Goal: Transaction & Acquisition: Book appointment/travel/reservation

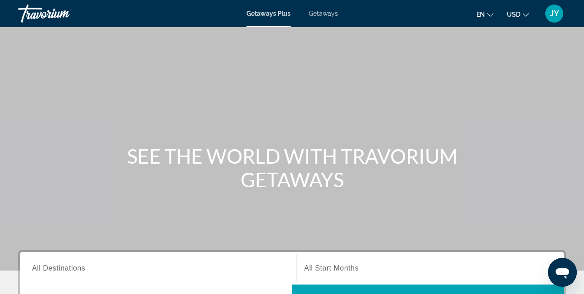
click at [328, 9] on div "Getaways Plus Getaways en English Español Français Italiano Português русский U…" at bounding box center [292, 13] width 584 height 23
click at [324, 18] on div "Getaways Plus Getaways en English Español Français Italiano Português русский U…" at bounding box center [292, 13] width 584 height 23
click at [324, 13] on span "Getaways" at bounding box center [323, 13] width 29 height 7
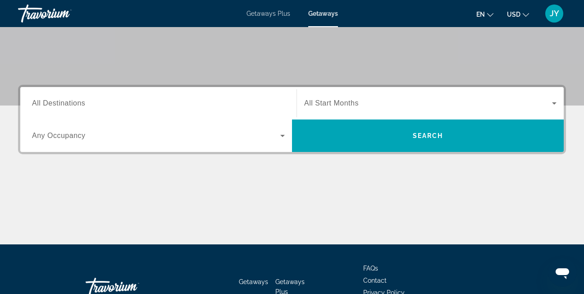
scroll to position [180, 0]
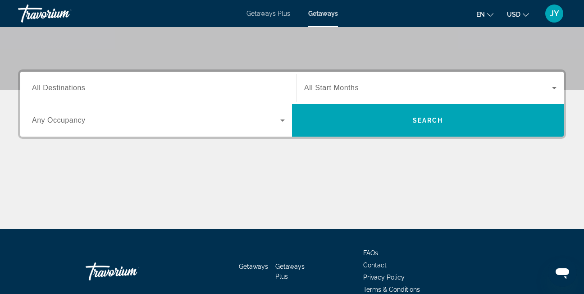
click at [66, 90] on span "All Destinations" at bounding box center [58, 88] width 53 height 8
click at [66, 90] on input "Destination All Destinations" at bounding box center [158, 88] width 253 height 11
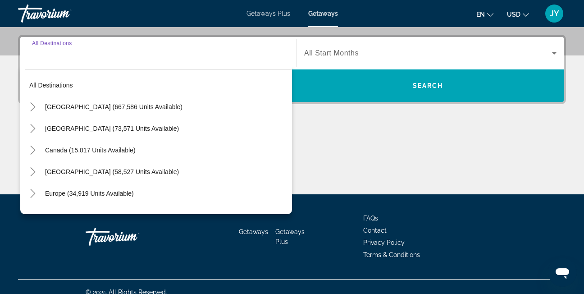
scroll to position [220, 0]
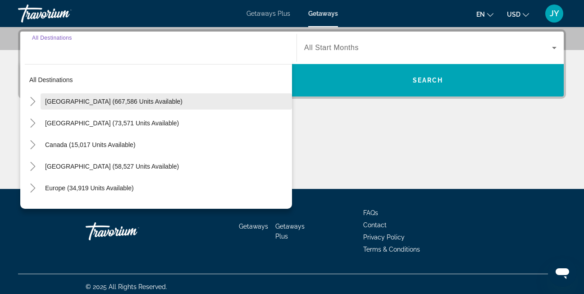
click at [174, 98] on span "Search widget" at bounding box center [166, 102] width 251 height 22
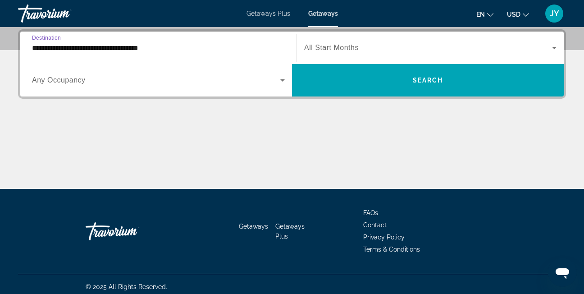
click at [101, 48] on input "**********" at bounding box center [158, 48] width 253 height 11
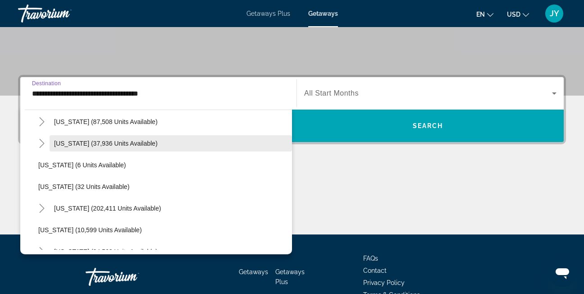
scroll to position [45, 0]
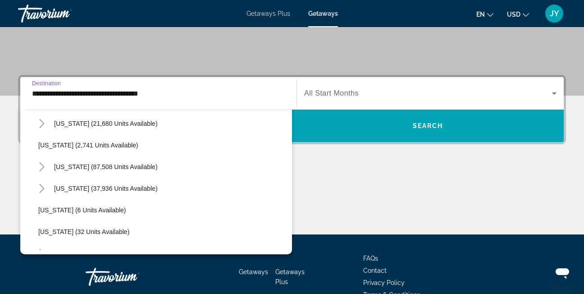
click at [96, 124] on span "[US_STATE] (21,680 units available)" at bounding box center [106, 123] width 104 height 7
type input "**********"
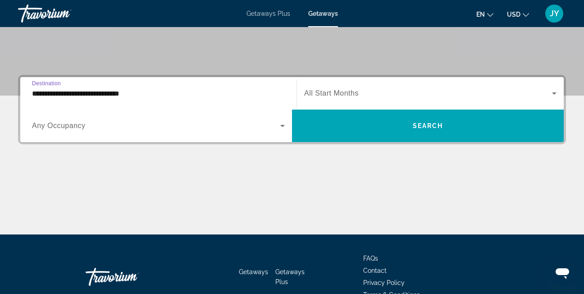
scroll to position [220, 0]
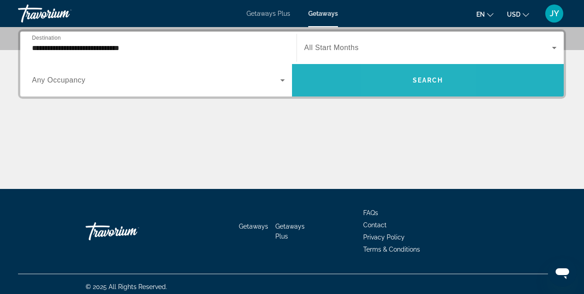
click at [406, 79] on span "Search widget" at bounding box center [428, 80] width 272 height 22
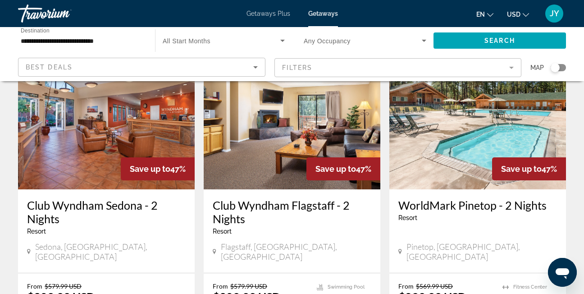
scroll to position [90, 0]
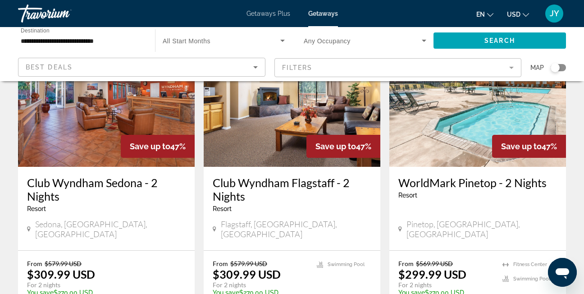
click at [127, 130] on img "Main content" at bounding box center [106, 95] width 177 height 144
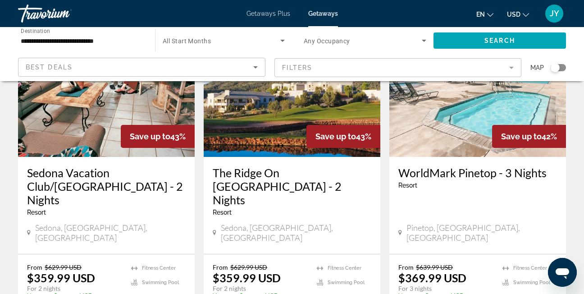
scroll to position [1172, 0]
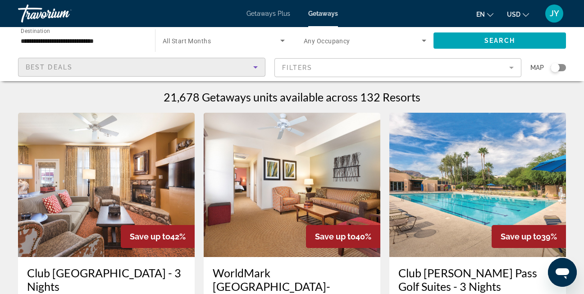
click at [256, 67] on icon "Sort by" at bounding box center [255, 67] width 5 height 2
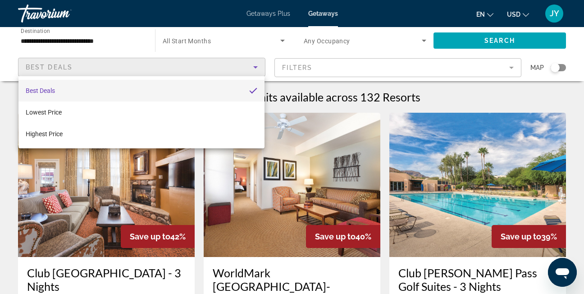
click at [277, 50] on div at bounding box center [292, 147] width 584 height 294
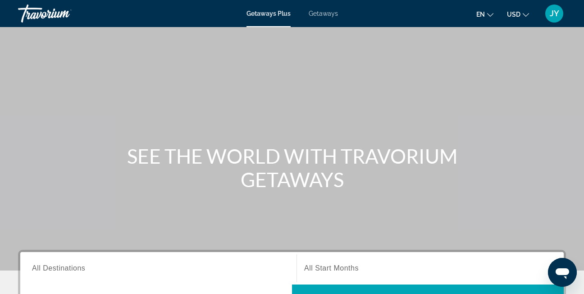
click at [327, 17] on span "Getaways" at bounding box center [323, 13] width 29 height 7
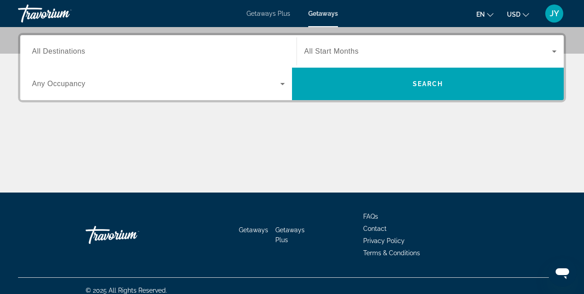
scroll to position [225, 0]
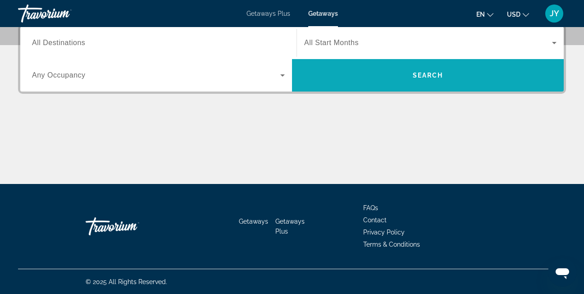
click at [404, 70] on span "Search widget" at bounding box center [428, 75] width 272 height 22
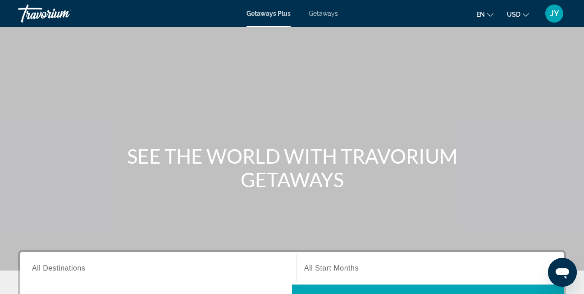
click at [331, 16] on span "Getaways" at bounding box center [323, 13] width 29 height 7
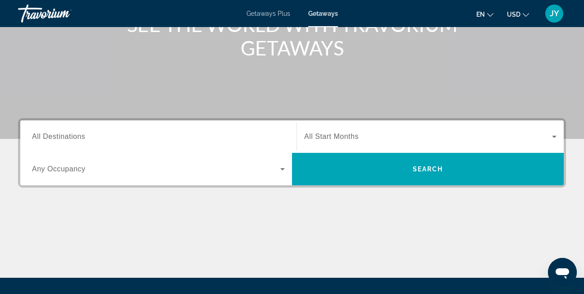
scroll to position [135, 0]
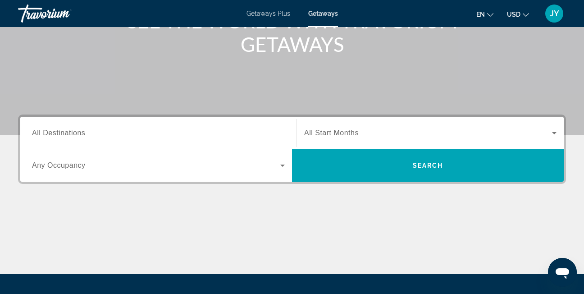
click at [78, 132] on span "All Destinations" at bounding box center [58, 133] width 53 height 8
click at [78, 132] on input "Destination All Destinations" at bounding box center [158, 133] width 253 height 11
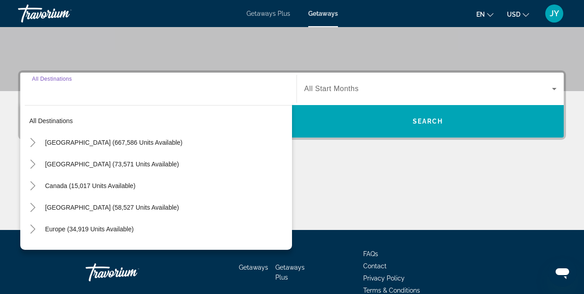
scroll to position [220, 0]
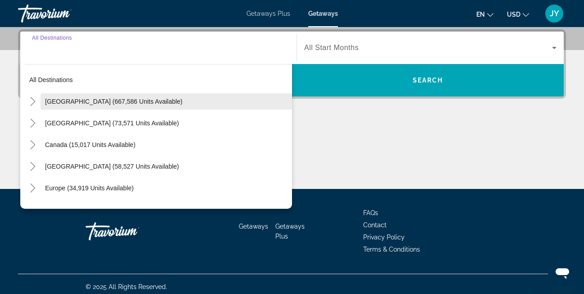
click at [103, 102] on span "[GEOGRAPHIC_DATA] (667,586 units available)" at bounding box center [113, 101] width 137 height 7
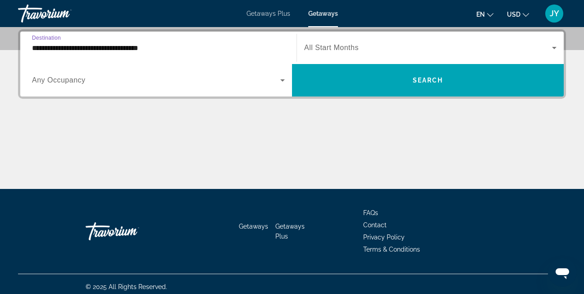
click at [97, 51] on input "**********" at bounding box center [158, 48] width 253 height 11
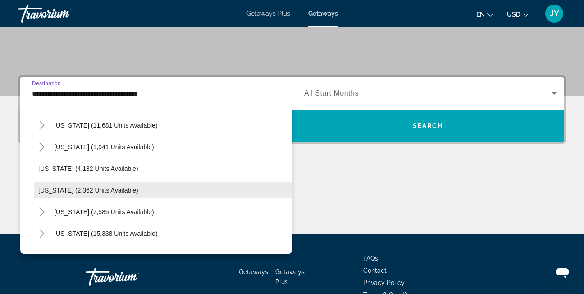
scroll to position [586, 0]
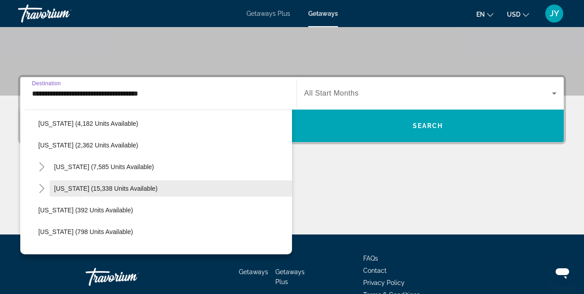
click at [74, 190] on span "[US_STATE] (15,338 units available)" at bounding box center [106, 188] width 104 height 7
type input "**********"
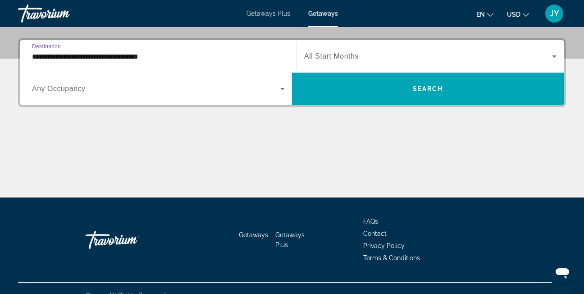
scroll to position [220, 0]
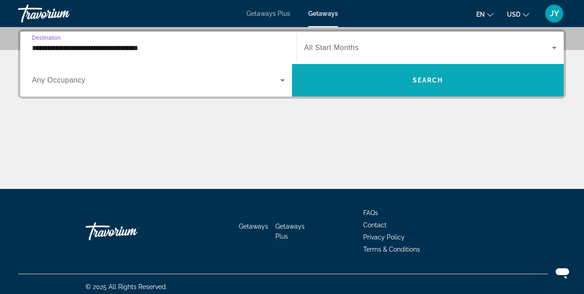
click at [407, 84] on span "Search widget" at bounding box center [428, 80] width 272 height 22
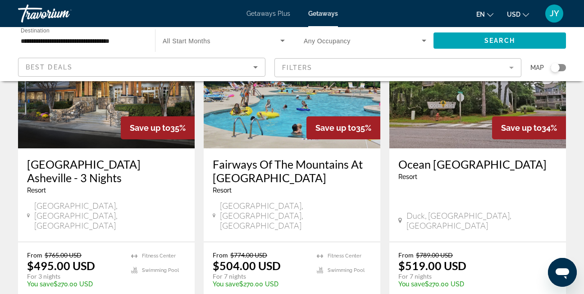
scroll to position [361, 0]
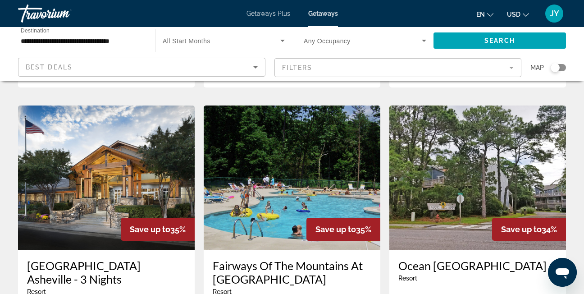
click at [128, 114] on img "Main content" at bounding box center [106, 177] width 177 height 144
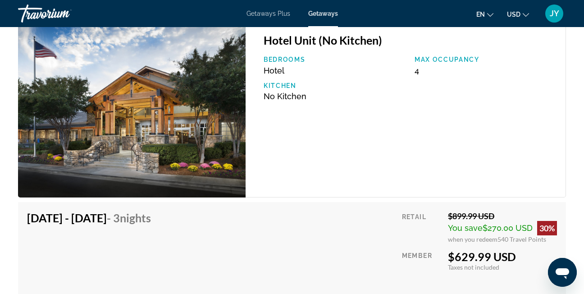
scroll to position [1397, 0]
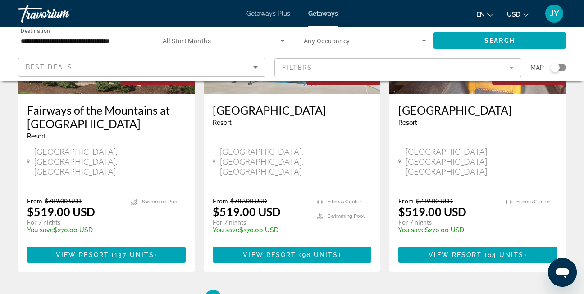
scroll to position [1217, 0]
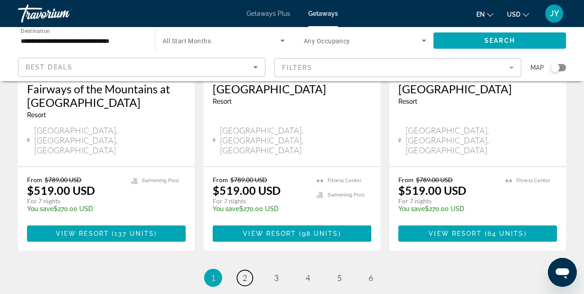
click at [246, 273] on span "2" at bounding box center [244, 278] width 5 height 10
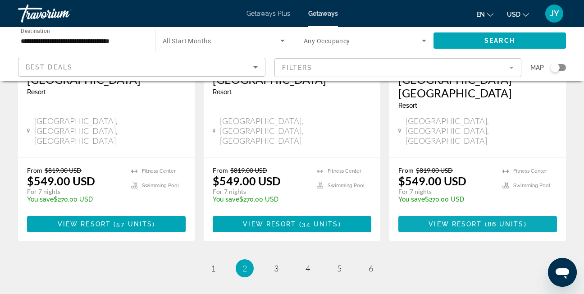
scroll to position [1217, 0]
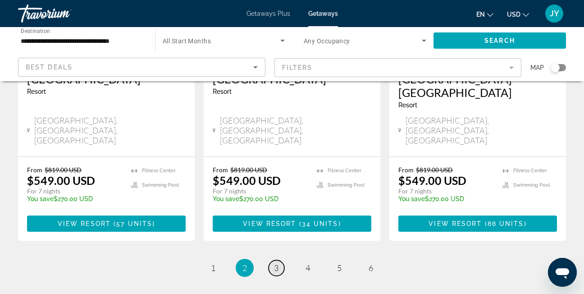
click at [274, 263] on span "3" at bounding box center [276, 268] width 5 height 10
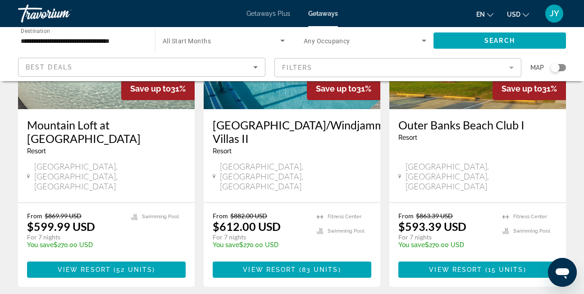
scroll to position [1172, 0]
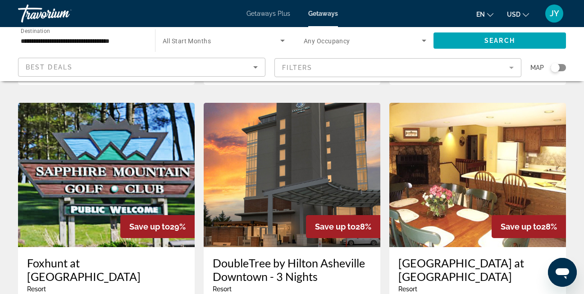
scroll to position [361, 0]
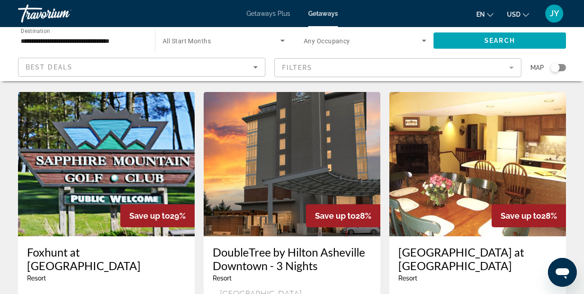
click at [117, 43] on input "**********" at bounding box center [82, 41] width 123 height 11
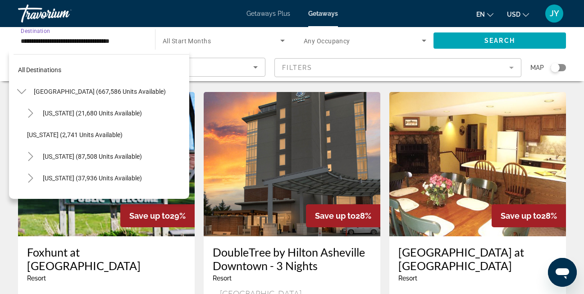
scroll to position [594, 0]
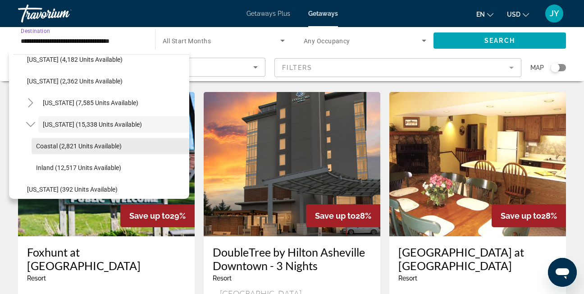
click at [91, 143] on span "Coastal (2,821 units available)" at bounding box center [79, 145] width 86 height 7
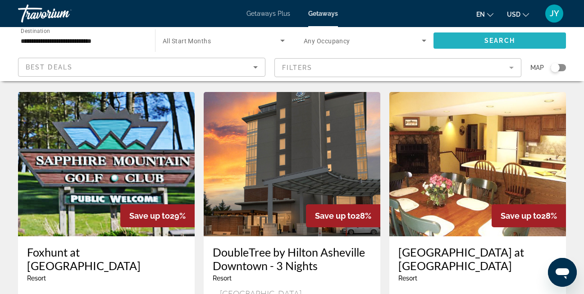
click at [510, 41] on span "Search" at bounding box center [499, 40] width 31 height 7
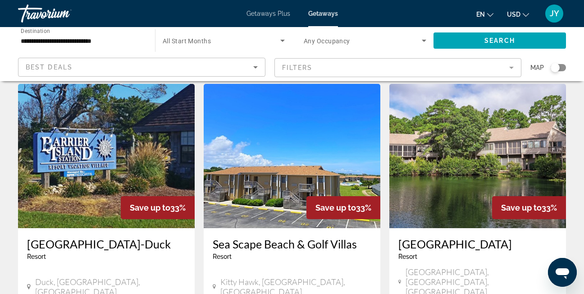
scroll to position [676, 0]
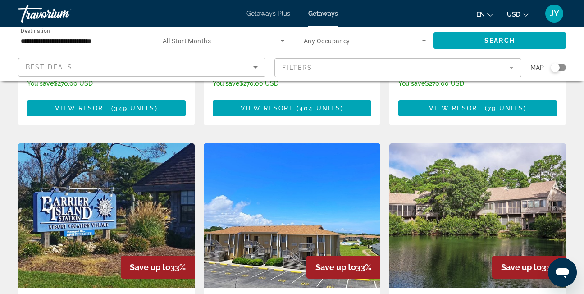
click at [97, 41] on input "**********" at bounding box center [82, 41] width 123 height 11
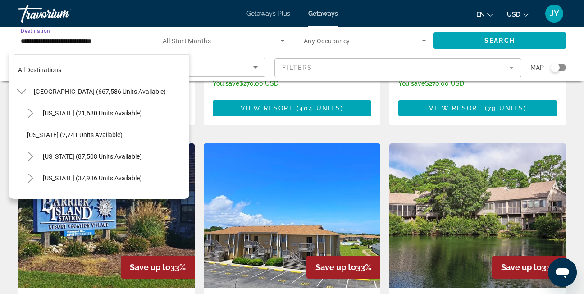
scroll to position [616, 0]
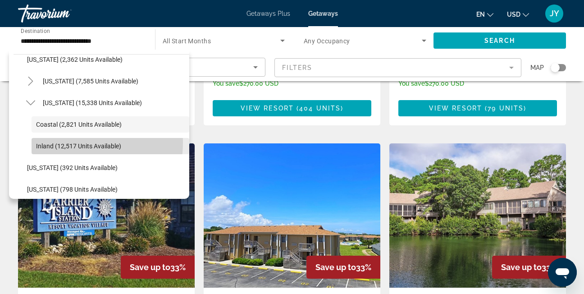
click at [69, 142] on span "Inland (12,517 units available)" at bounding box center [78, 145] width 85 height 7
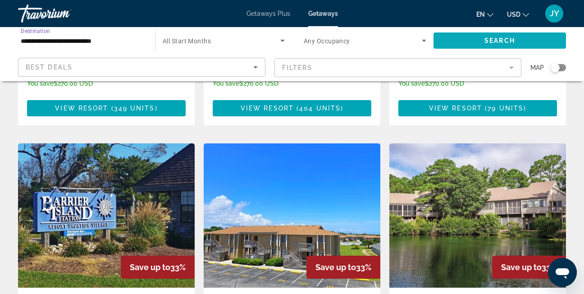
click at [490, 43] on span "Search" at bounding box center [499, 40] width 31 height 7
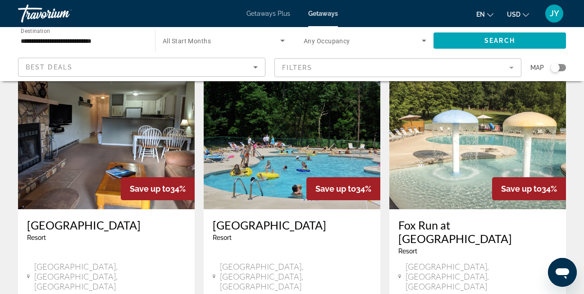
scroll to position [766, 0]
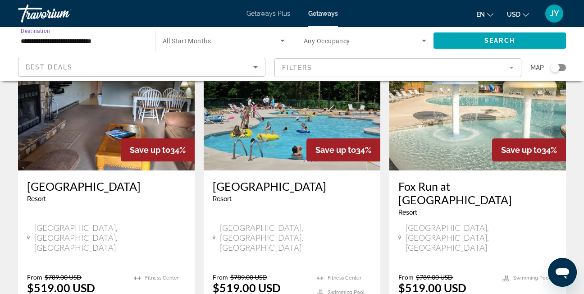
click at [118, 44] on input "**********" at bounding box center [82, 41] width 123 height 11
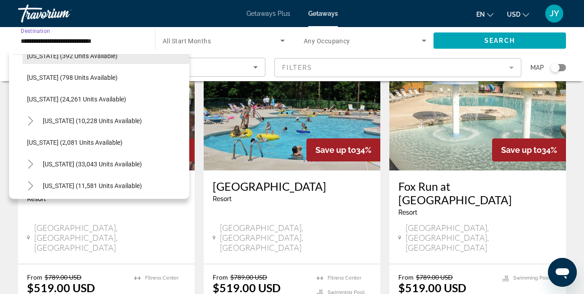
scroll to position [773, 0]
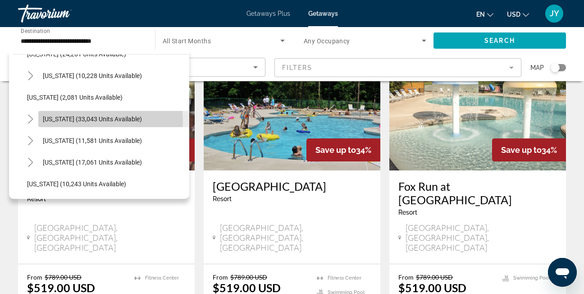
click at [102, 121] on span "[US_STATE] (33,043 units available)" at bounding box center [92, 118] width 99 height 7
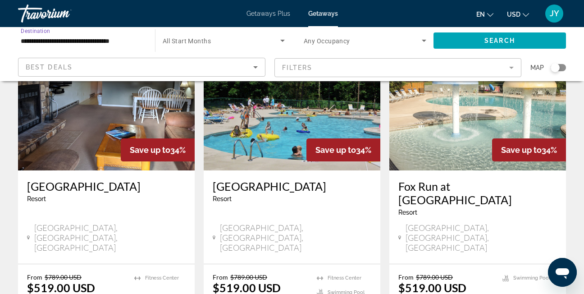
click at [114, 41] on input "**********" at bounding box center [82, 41] width 123 height 11
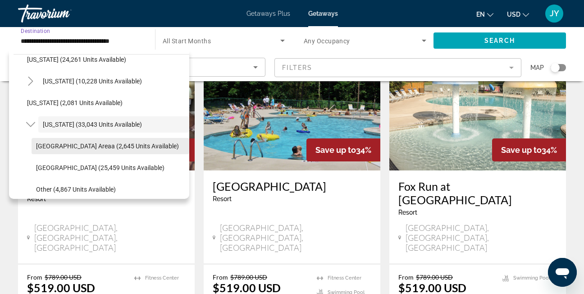
scroll to position [813, 0]
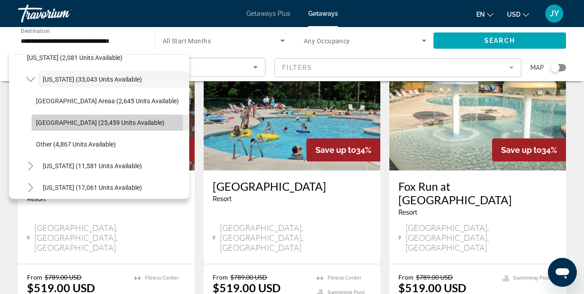
click at [96, 124] on span "[GEOGRAPHIC_DATA] (25,459 units available)" at bounding box center [100, 122] width 128 height 7
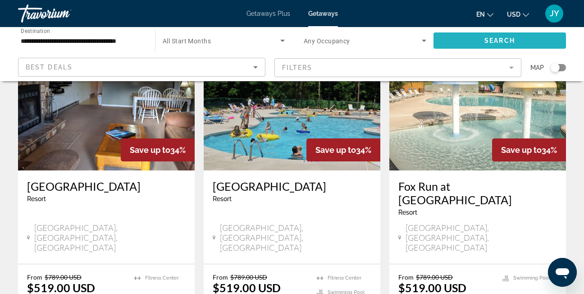
click at [479, 39] on span "Search widget" at bounding box center [500, 41] width 132 height 22
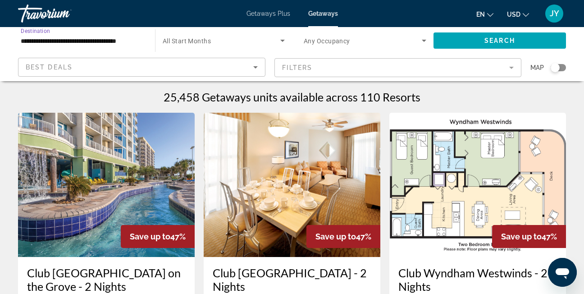
click at [121, 41] on input "**********" at bounding box center [82, 41] width 123 height 11
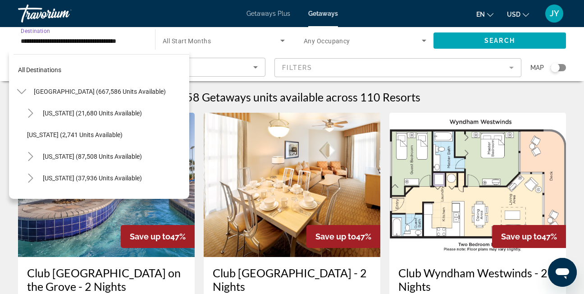
scroll to position [767, 0]
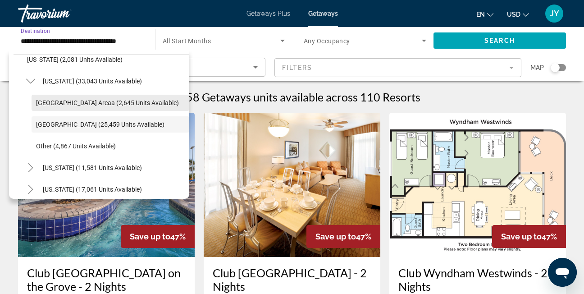
click at [102, 96] on span "Search widget" at bounding box center [111, 103] width 158 height 22
type input "**********"
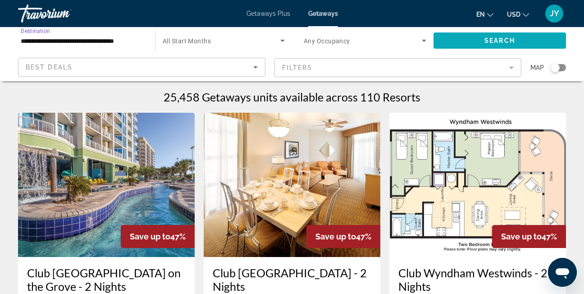
click at [482, 34] on span "Search widget" at bounding box center [500, 41] width 132 height 22
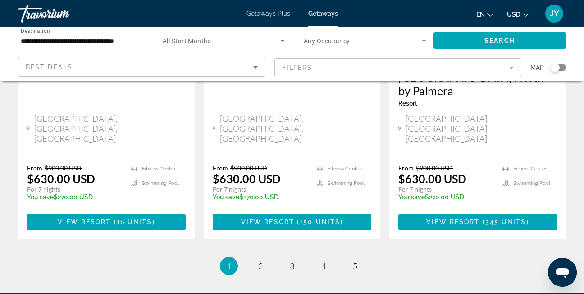
scroll to position [1232, 0]
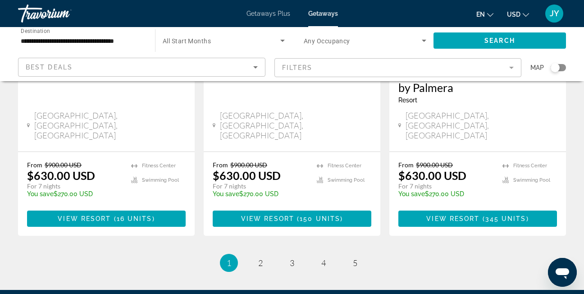
click at [254, 254] on li "page 2" at bounding box center [260, 263] width 18 height 18
click at [261, 258] on span "2" at bounding box center [260, 263] width 5 height 10
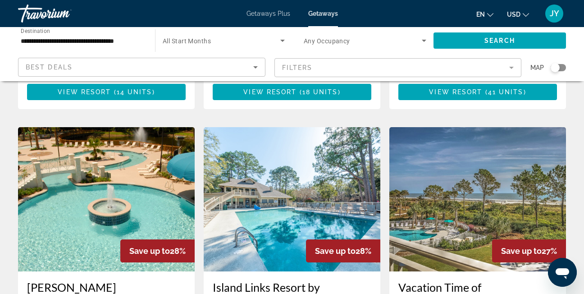
scroll to position [979, 0]
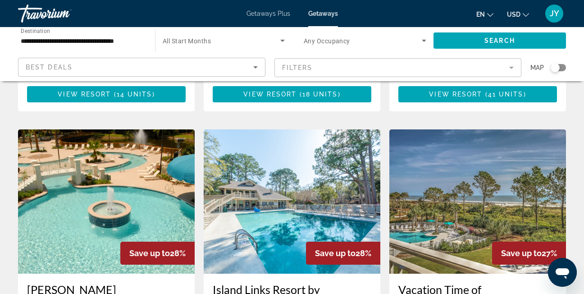
click at [158, 148] on img "Main content" at bounding box center [106, 201] width 177 height 144
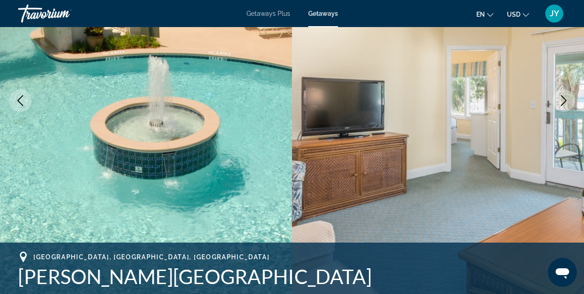
scroll to position [90, 0]
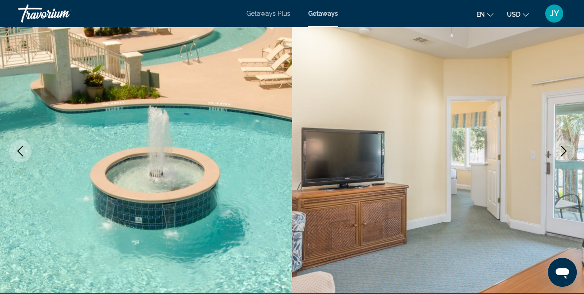
click at [561, 151] on icon "Next image" at bounding box center [563, 151] width 11 height 11
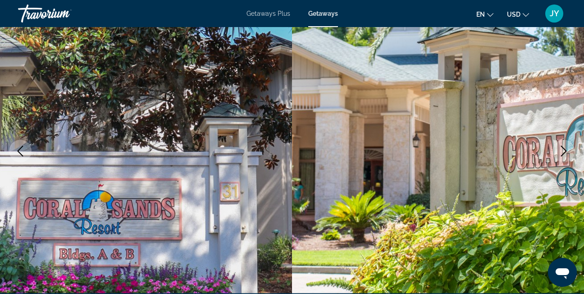
click at [561, 149] on icon "Next image" at bounding box center [563, 151] width 11 height 11
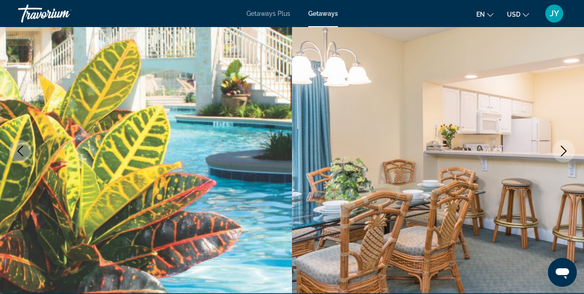
click at [561, 149] on icon "Next image" at bounding box center [563, 151] width 11 height 11
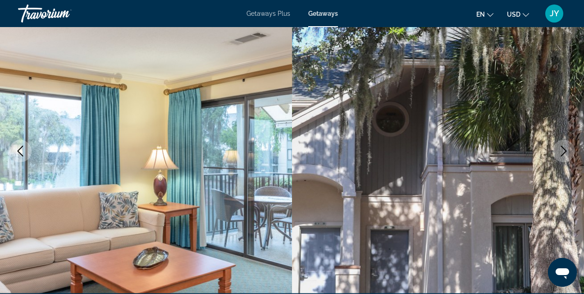
click at [561, 149] on icon "Next image" at bounding box center [563, 151] width 11 height 11
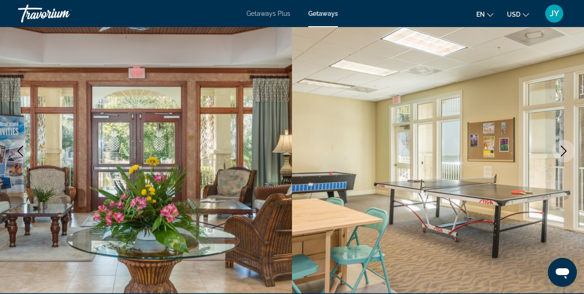
click at [561, 149] on icon "Next image" at bounding box center [563, 151] width 11 height 11
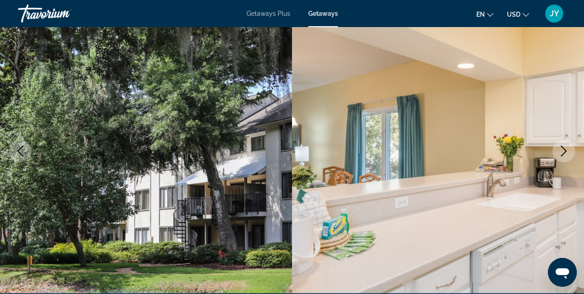
click at [561, 149] on icon "Next image" at bounding box center [563, 151] width 11 height 11
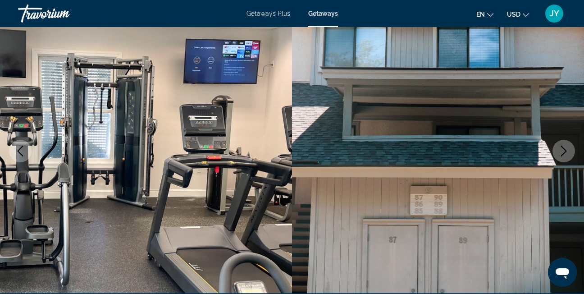
click at [561, 149] on icon "Next image" at bounding box center [563, 151] width 11 height 11
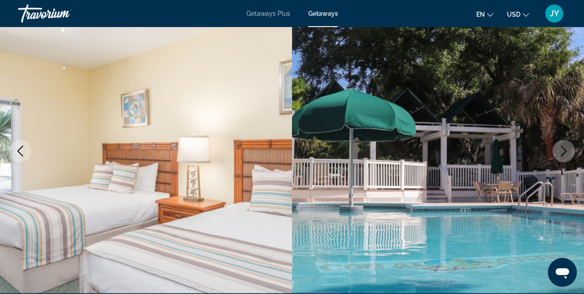
click at [561, 149] on icon "Next image" at bounding box center [563, 151] width 11 height 11
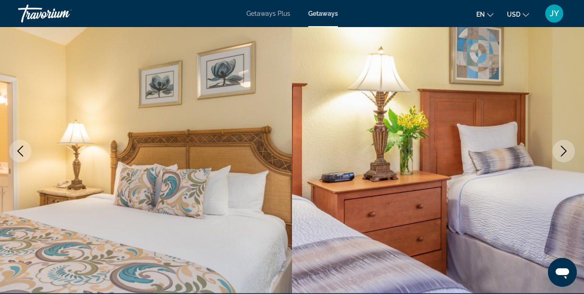
click at [561, 149] on icon "Next image" at bounding box center [563, 151] width 11 height 11
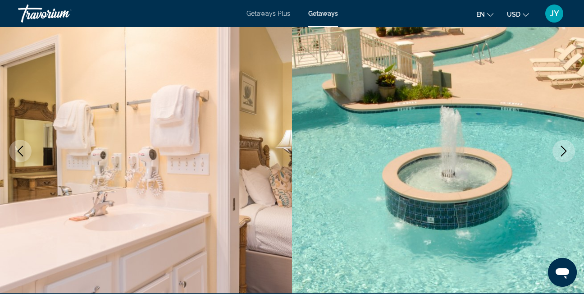
click at [561, 149] on icon "Next image" at bounding box center [563, 151] width 11 height 11
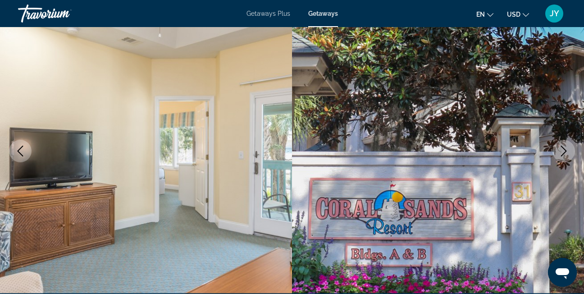
click at [561, 149] on icon "Next image" at bounding box center [563, 151] width 11 height 11
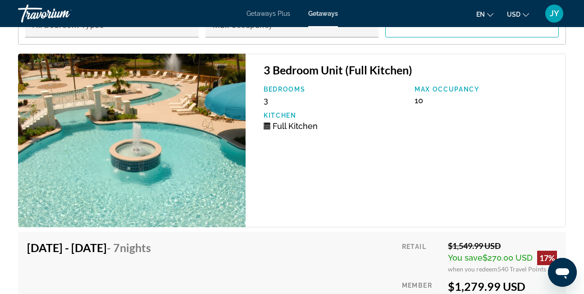
scroll to position [1983, 0]
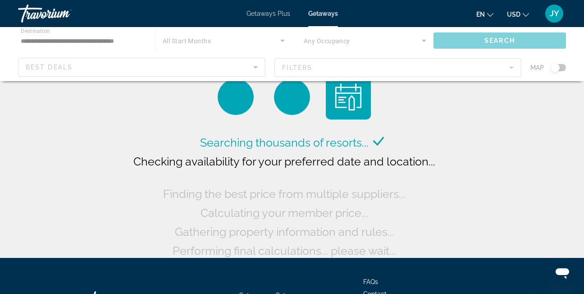
click at [121, 40] on div "Main content" at bounding box center [292, 54] width 584 height 54
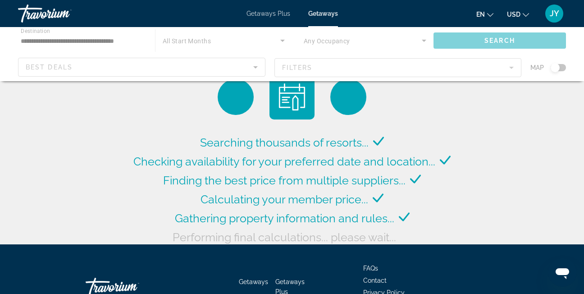
click at [120, 42] on div "Main content" at bounding box center [292, 54] width 584 height 54
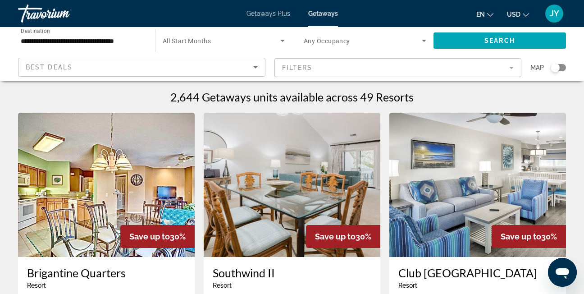
click at [119, 42] on input "**********" at bounding box center [82, 41] width 123 height 11
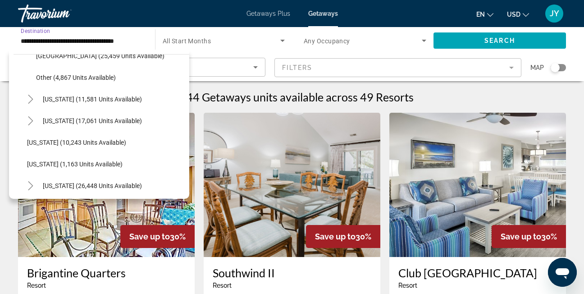
scroll to position [881, 0]
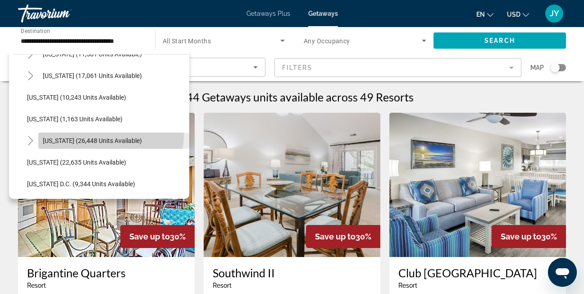
click at [96, 133] on span "Search widget" at bounding box center [113, 141] width 151 height 22
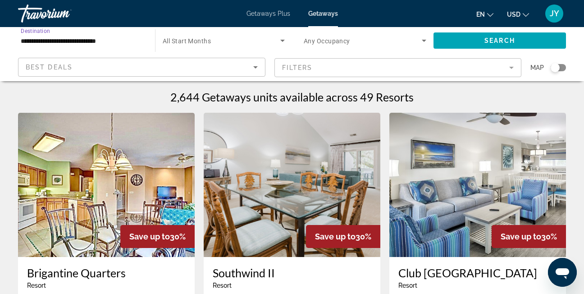
click at [90, 42] on input "**********" at bounding box center [82, 41] width 123 height 11
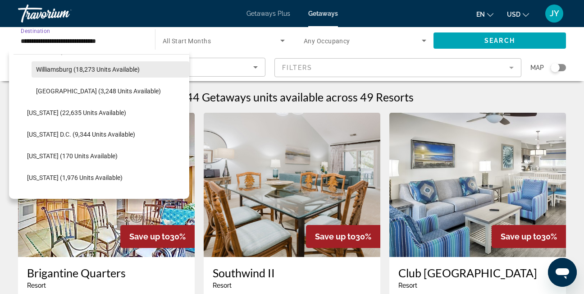
scroll to position [1032, 0]
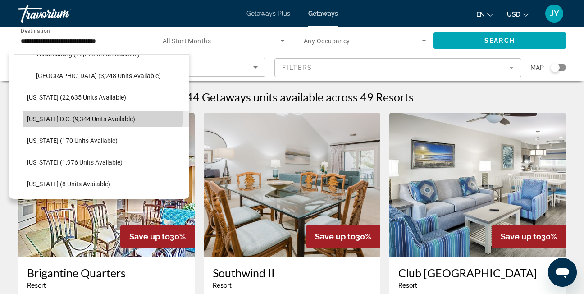
click at [82, 114] on span "Search widget" at bounding box center [106, 119] width 167 height 22
type input "**********"
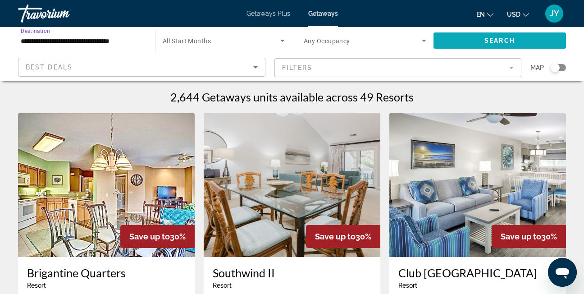
click at [476, 37] on span "Search widget" at bounding box center [500, 41] width 132 height 22
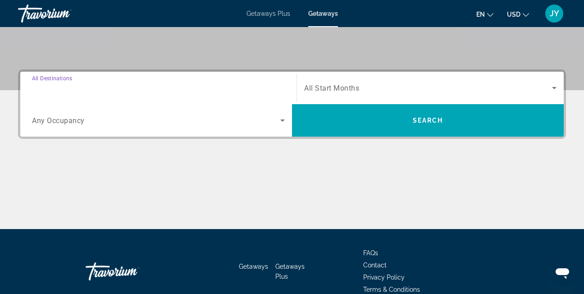
click at [175, 84] on input "Destination All Destinations" at bounding box center [158, 88] width 253 height 11
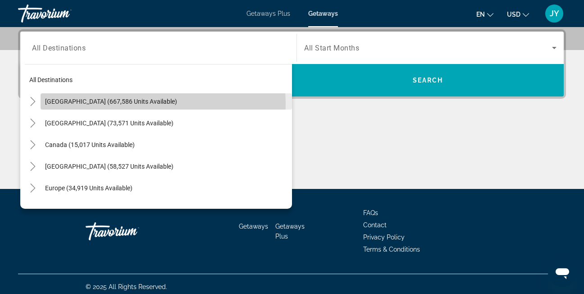
click at [143, 104] on span "[GEOGRAPHIC_DATA] (667,586 units available)" at bounding box center [111, 101] width 132 height 7
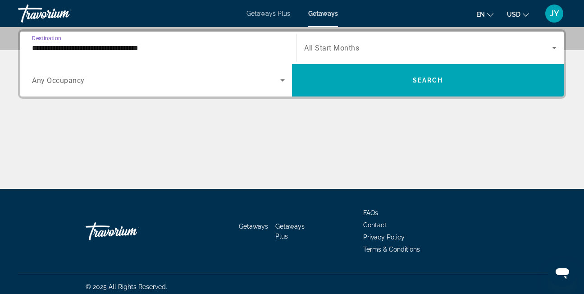
click at [146, 46] on input "**********" at bounding box center [158, 48] width 253 height 11
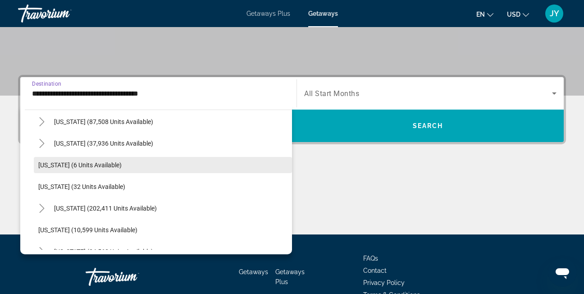
scroll to position [135, 0]
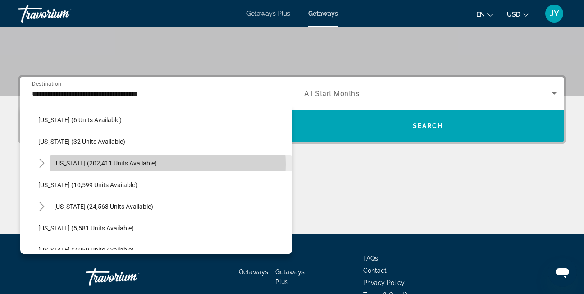
click at [159, 164] on span "Search widget" at bounding box center [171, 163] width 242 height 22
type input "**********"
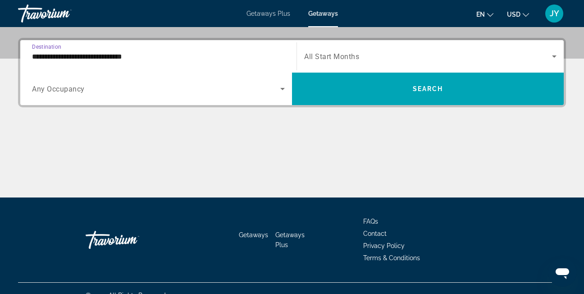
scroll to position [220, 0]
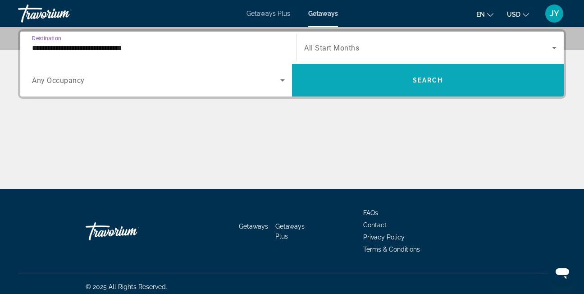
click at [434, 87] on span "Search widget" at bounding box center [428, 80] width 272 height 22
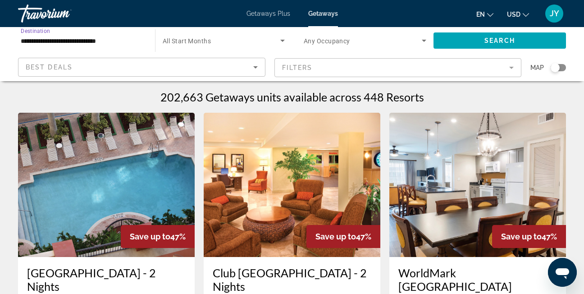
click at [96, 37] on input "**********" at bounding box center [82, 41] width 123 height 11
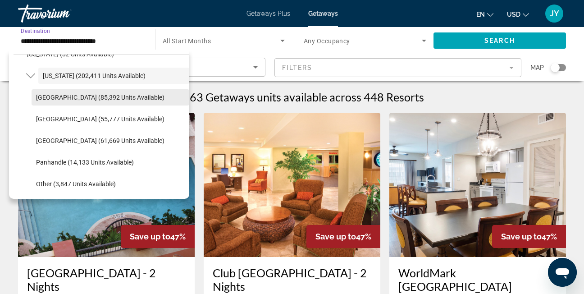
scroll to position [164, 0]
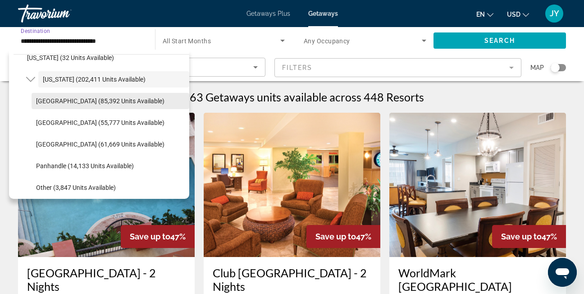
click at [108, 103] on span "[GEOGRAPHIC_DATA] (85,392 units available)" at bounding box center [100, 100] width 128 height 7
type input "**********"
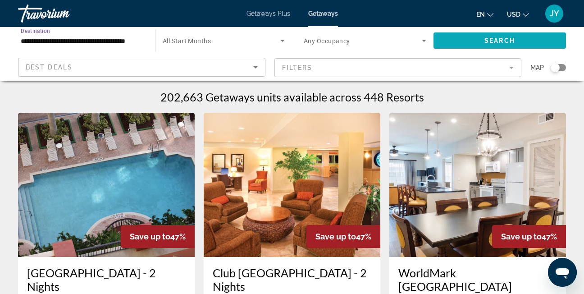
click at [477, 37] on span "Search widget" at bounding box center [500, 41] width 132 height 22
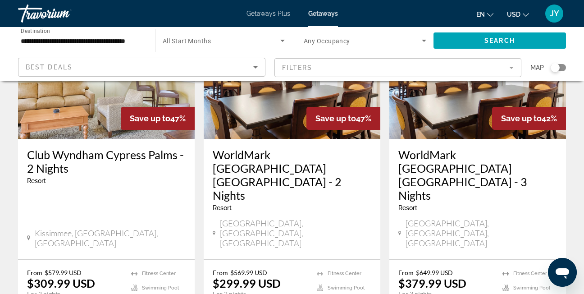
scroll to position [90, 0]
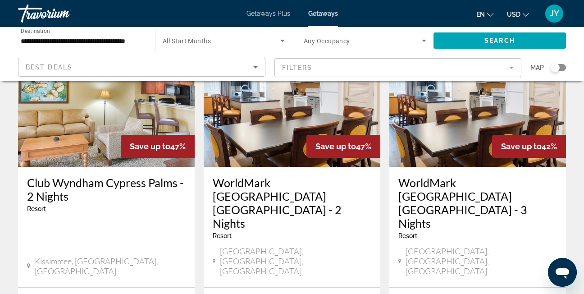
click at [363, 72] on mat-form-field "Filters" at bounding box center [397, 67] width 247 height 19
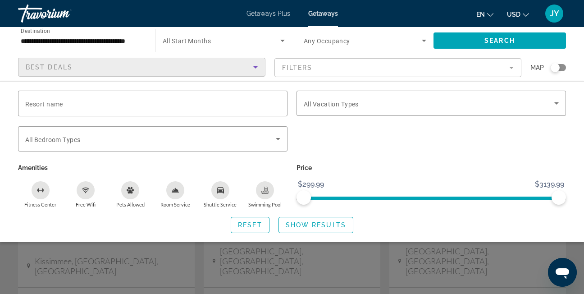
click at [251, 69] on icon "Sort by" at bounding box center [255, 67] width 11 height 11
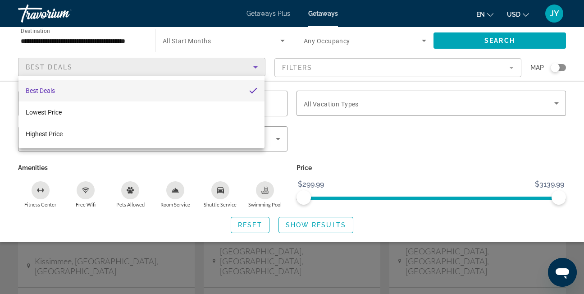
click at [251, 69] on div at bounding box center [292, 147] width 584 height 294
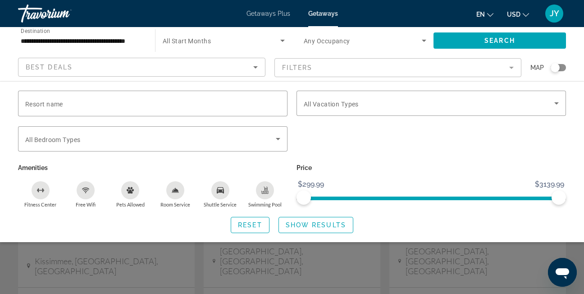
click at [420, 215] on div "Resort name Vacation Types All Vacation Types Bedroom Types All Bedroom Types A…" at bounding box center [292, 162] width 584 height 142
click at [362, 256] on div "Search widget" at bounding box center [292, 214] width 584 height 159
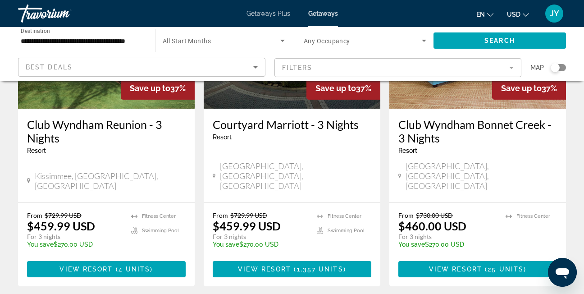
scroll to position [1245, 0]
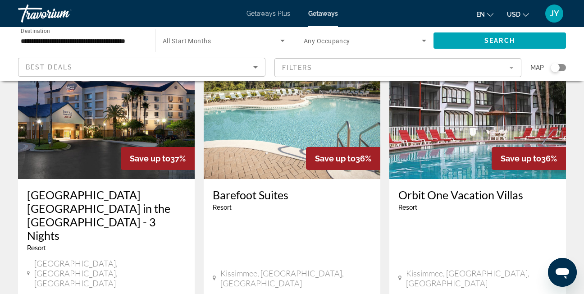
scroll to position [90, 0]
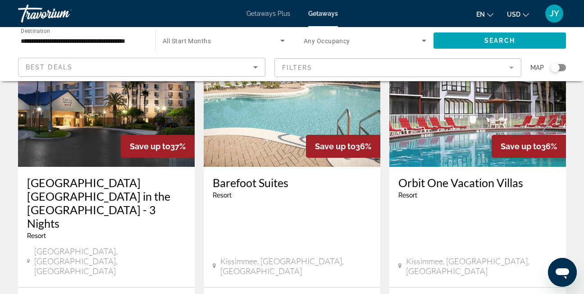
click at [270, 155] on img "Main content" at bounding box center [292, 95] width 177 height 144
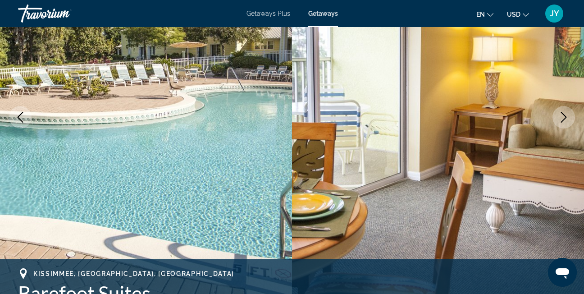
scroll to position [135, 0]
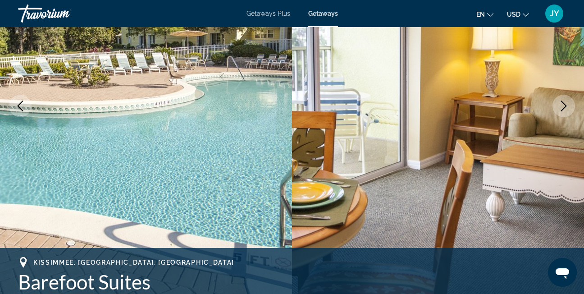
click at [562, 102] on icon "Next image" at bounding box center [564, 105] width 6 height 11
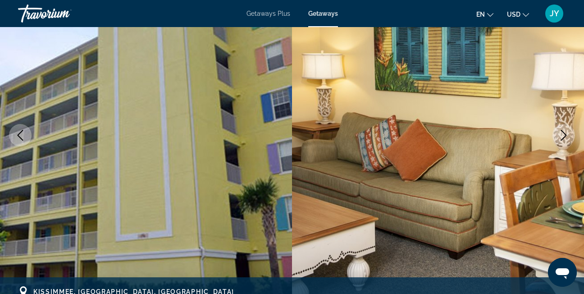
scroll to position [90, 0]
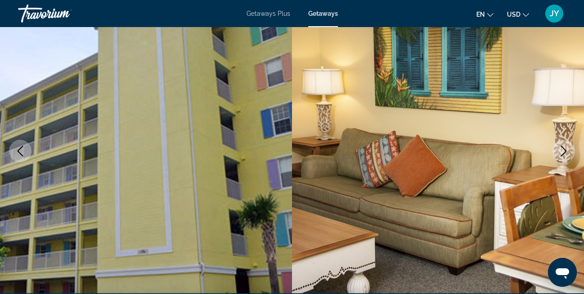
click at [566, 150] on icon "Next image" at bounding box center [564, 151] width 6 height 11
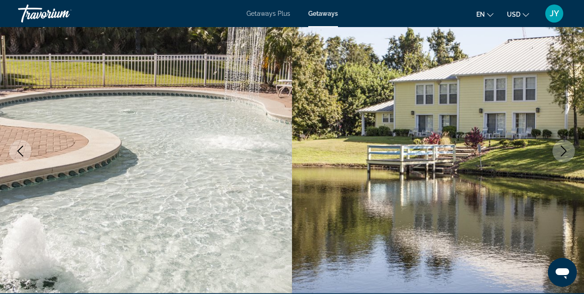
click at [566, 150] on icon "Next image" at bounding box center [564, 151] width 6 height 11
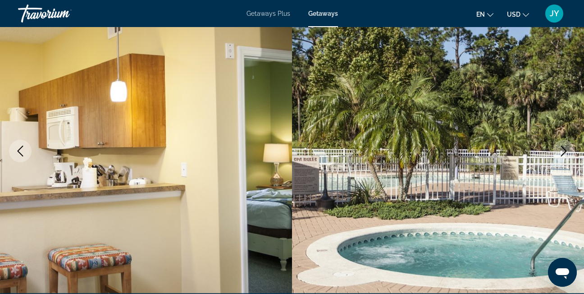
click at [565, 150] on icon "Next image" at bounding box center [564, 151] width 6 height 11
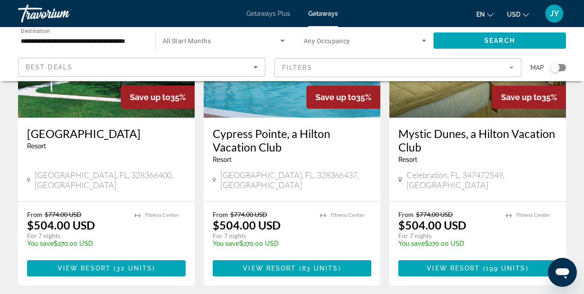
scroll to position [1217, 0]
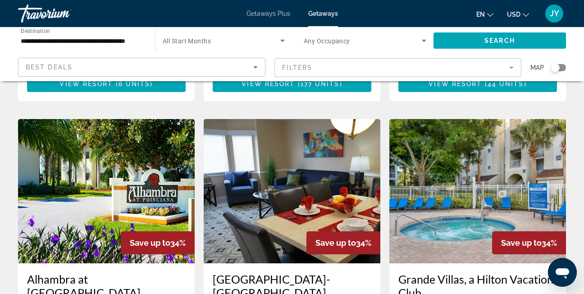
scroll to position [406, 0]
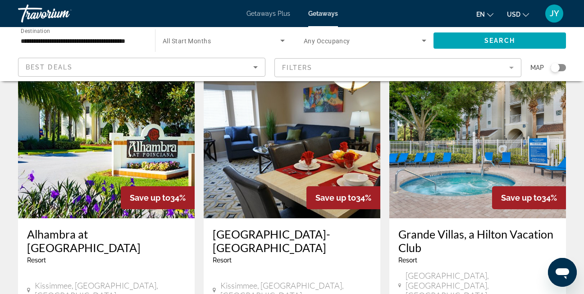
click at [462, 137] on img "Main content" at bounding box center [477, 146] width 177 height 144
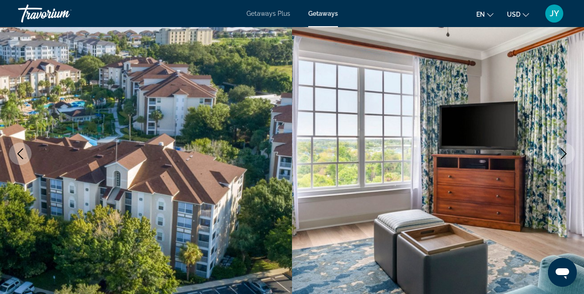
scroll to position [90, 0]
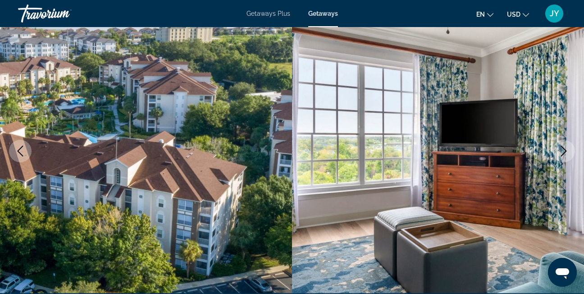
click at [564, 150] on icon "Next image" at bounding box center [563, 151] width 11 height 11
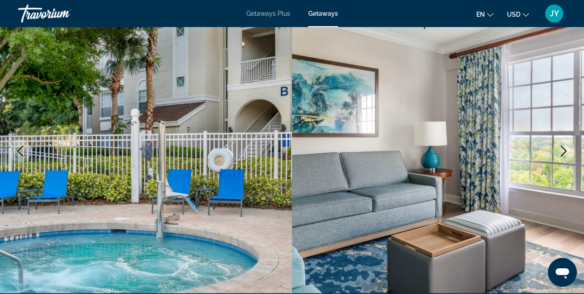
click at [564, 150] on icon "Next image" at bounding box center [563, 151] width 11 height 11
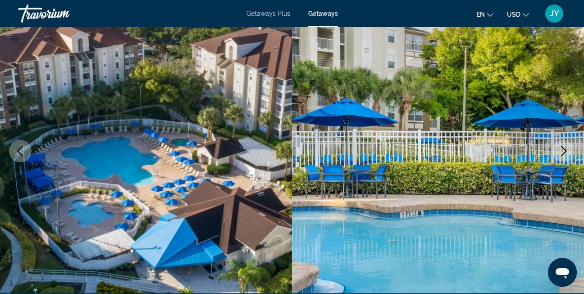
click at [563, 150] on icon "Next image" at bounding box center [563, 151] width 11 height 11
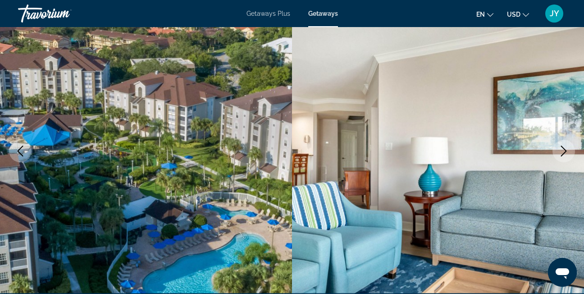
click at [562, 151] on icon "Next image" at bounding box center [563, 151] width 11 height 11
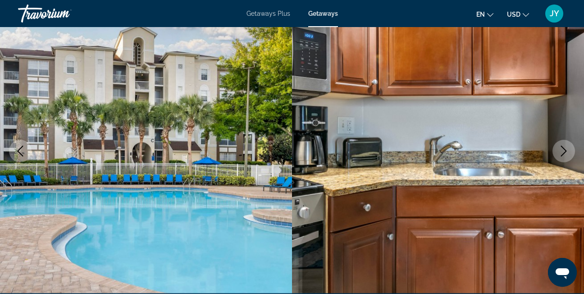
click at [562, 151] on icon "Next image" at bounding box center [563, 151] width 11 height 11
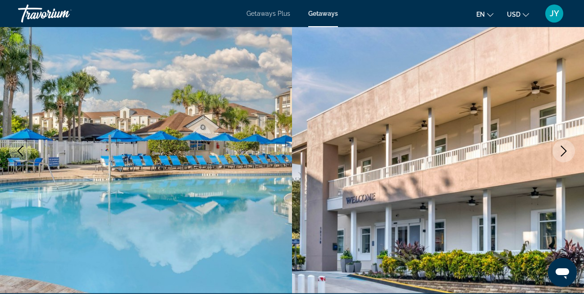
click at [561, 151] on icon "Next image" at bounding box center [563, 151] width 11 height 11
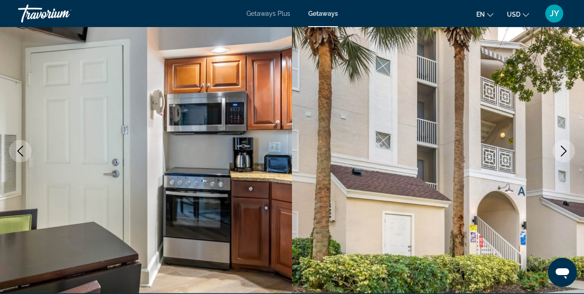
click at [560, 152] on icon "Next image" at bounding box center [563, 151] width 11 height 11
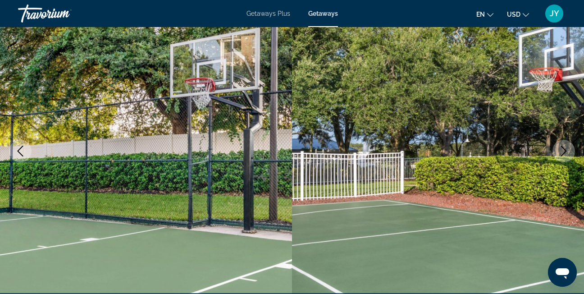
click at [560, 152] on icon "Next image" at bounding box center [563, 151] width 11 height 11
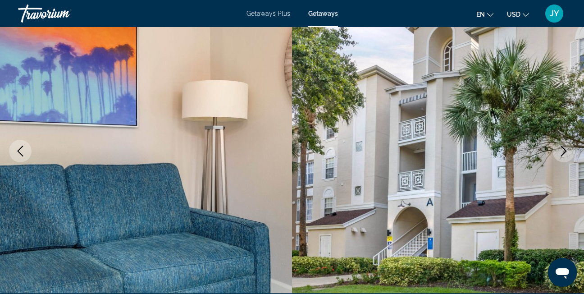
click at [560, 152] on icon "Next image" at bounding box center [563, 151] width 11 height 11
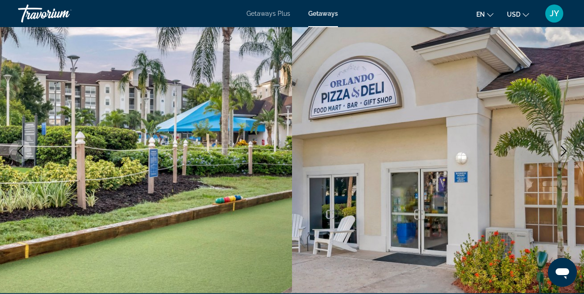
click at [560, 152] on icon "Next image" at bounding box center [563, 151] width 11 height 11
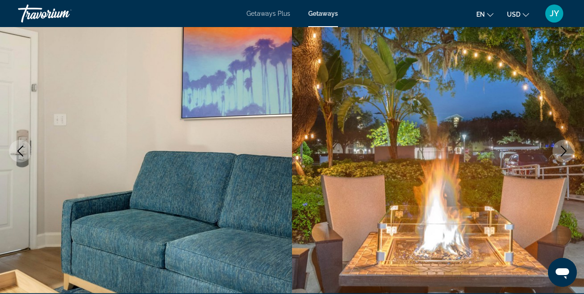
click at [558, 153] on icon "Next image" at bounding box center [563, 151] width 11 height 11
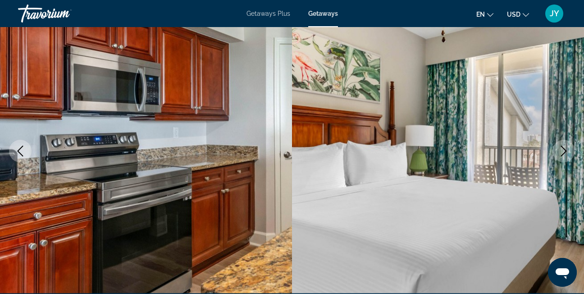
click at [557, 154] on button "Next image" at bounding box center [563, 151] width 23 height 23
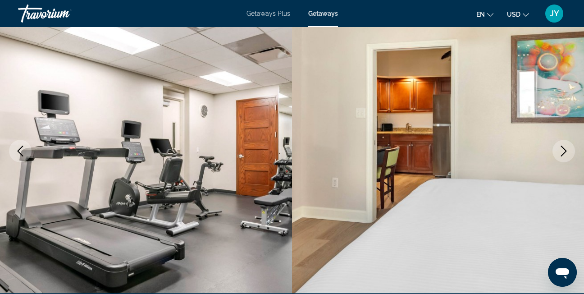
click at [556, 155] on button "Next image" at bounding box center [563, 151] width 23 height 23
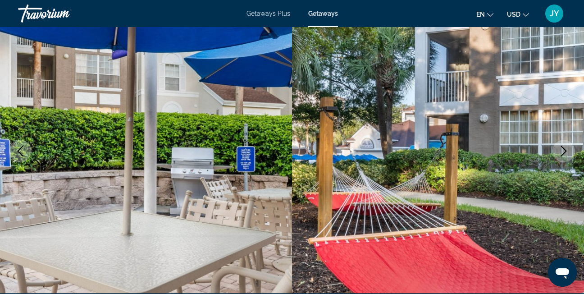
click at [561, 151] on icon "Next image" at bounding box center [563, 151] width 11 height 11
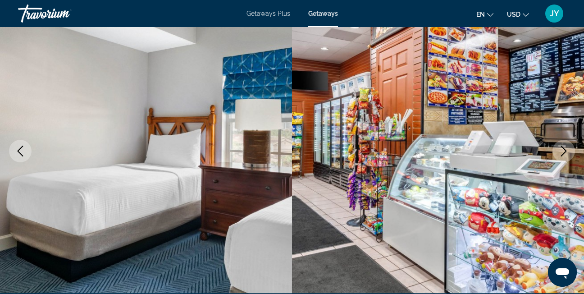
click at [561, 151] on icon "Next image" at bounding box center [563, 151] width 11 height 11
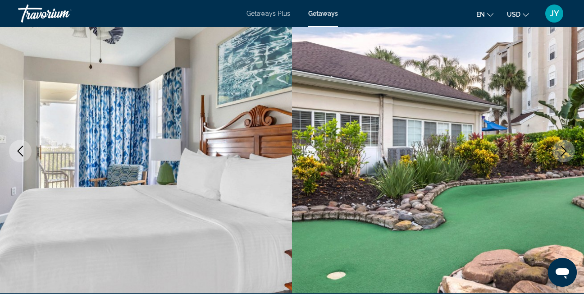
click at [561, 151] on icon "Next image" at bounding box center [563, 151] width 11 height 11
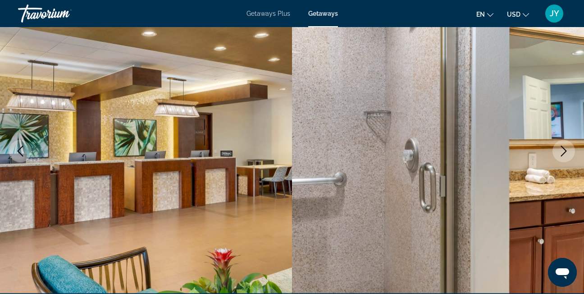
click at [561, 151] on icon "Next image" at bounding box center [563, 151] width 11 height 11
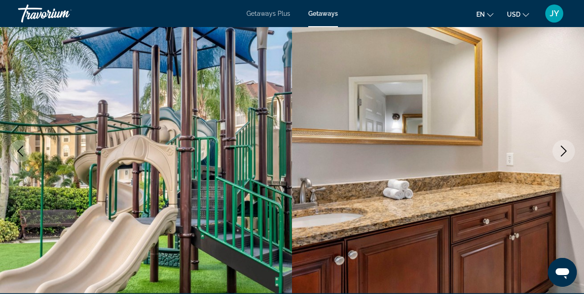
click at [567, 152] on icon "Next image" at bounding box center [563, 151] width 11 height 11
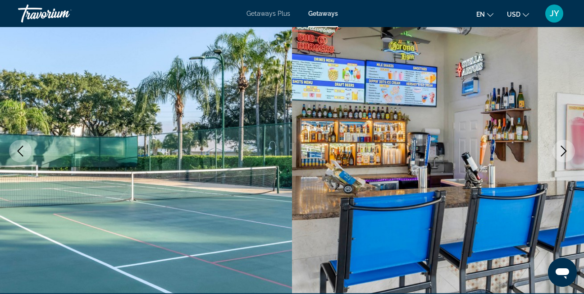
click at [562, 154] on icon "Next image" at bounding box center [563, 151] width 11 height 11
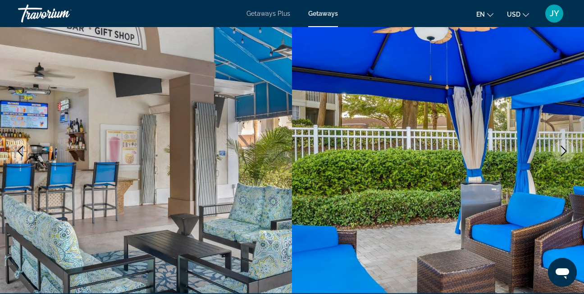
click at [562, 154] on icon "Next image" at bounding box center [563, 151] width 11 height 11
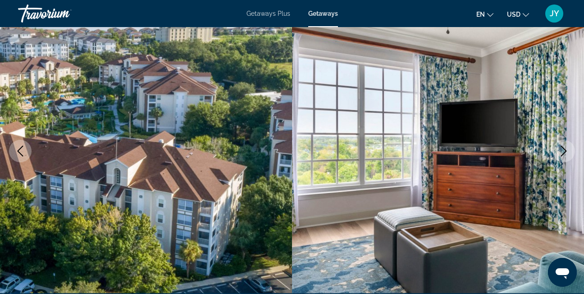
click at [562, 153] on icon "Next image" at bounding box center [563, 151] width 11 height 11
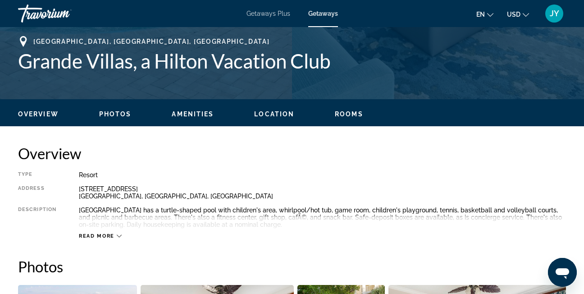
scroll to position [361, 0]
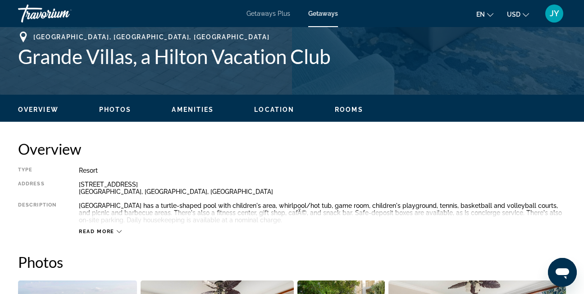
click at [109, 234] on span "Read more" at bounding box center [97, 231] width 36 height 6
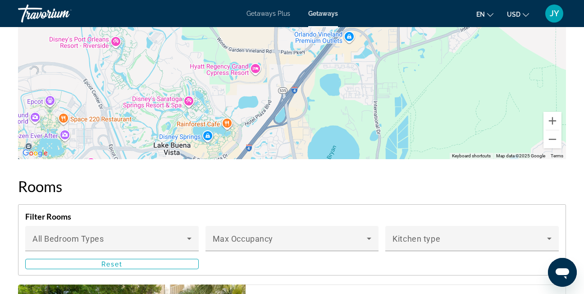
scroll to position [1389, 0]
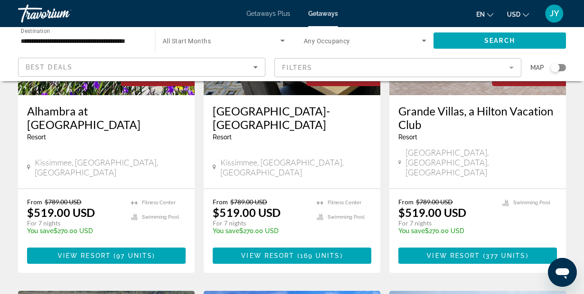
scroll to position [541, 0]
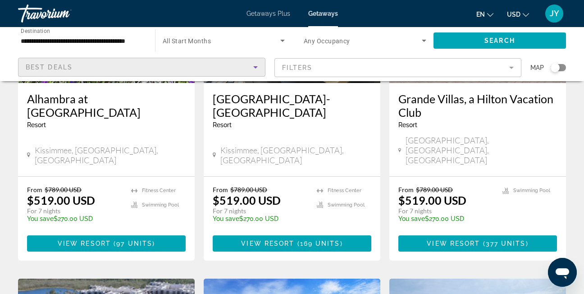
click at [218, 65] on div "Best Deals" at bounding box center [140, 67] width 228 height 11
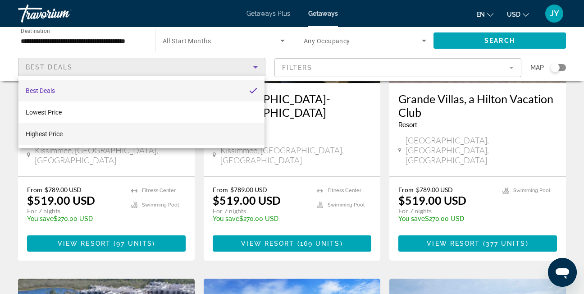
click at [173, 129] on mat-option "Highest Price" at bounding box center [141, 134] width 246 height 22
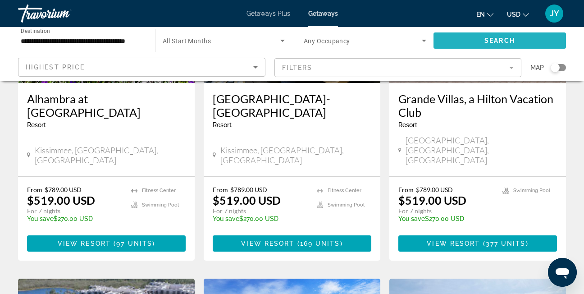
click at [463, 38] on span "Search widget" at bounding box center [500, 41] width 132 height 22
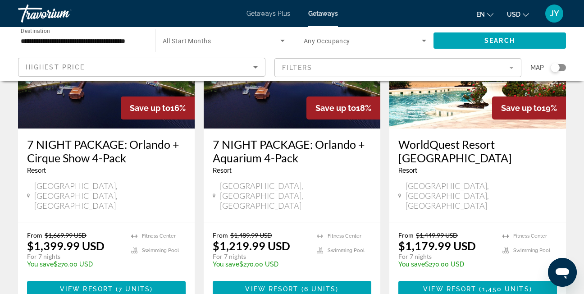
scroll to position [451, 0]
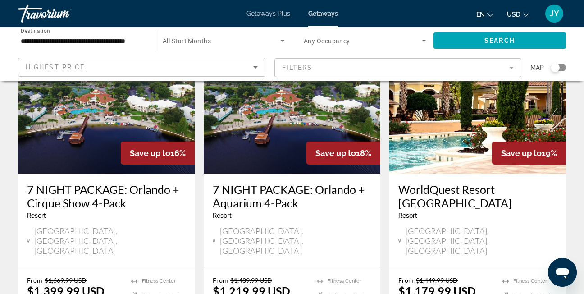
click at [277, 114] on img "Main content" at bounding box center [292, 101] width 177 height 144
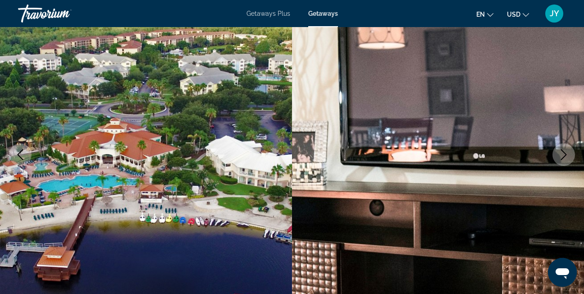
scroll to position [90, 0]
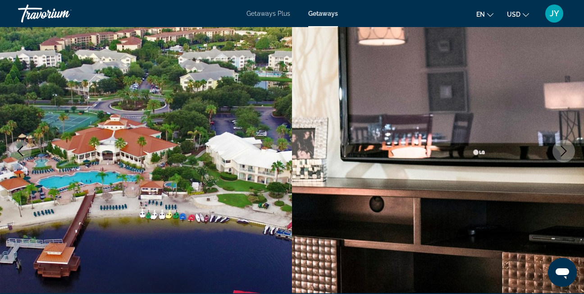
click at [568, 149] on icon "Next image" at bounding box center [563, 151] width 11 height 11
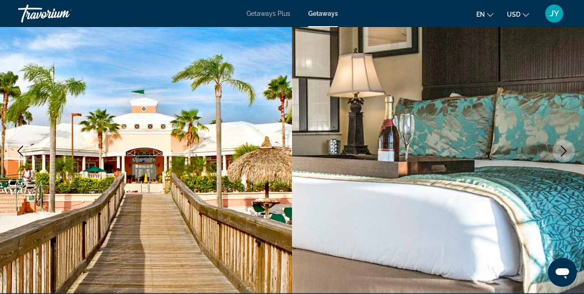
click at [565, 150] on icon "Next image" at bounding box center [564, 151] width 6 height 11
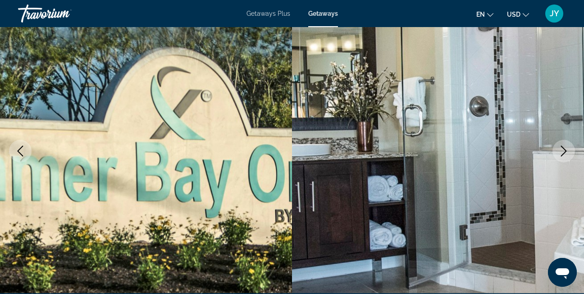
click at [564, 151] on icon "Next image" at bounding box center [563, 151] width 11 height 11
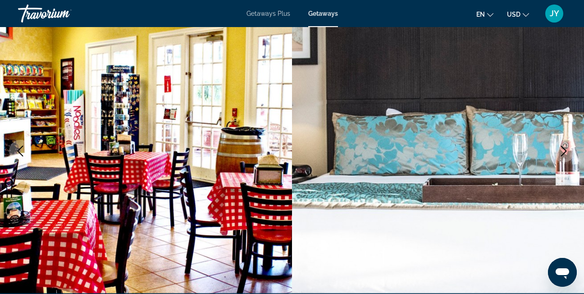
click at [560, 153] on icon "Next image" at bounding box center [563, 151] width 11 height 11
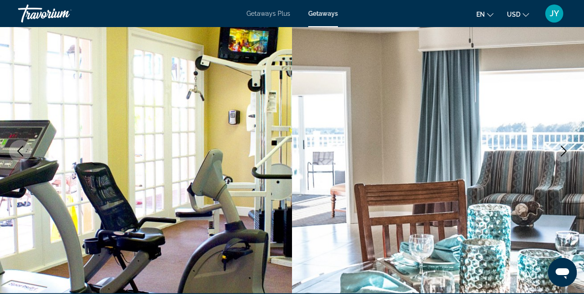
click at [559, 154] on icon "Next image" at bounding box center [563, 151] width 11 height 11
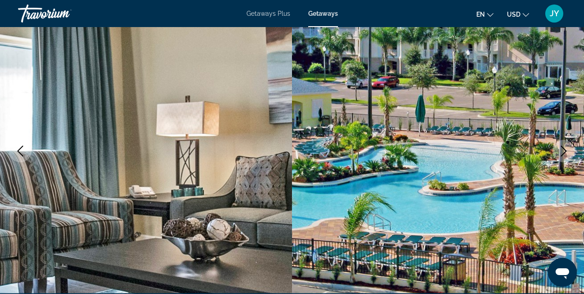
click at [557, 155] on button "Next image" at bounding box center [563, 151] width 23 height 23
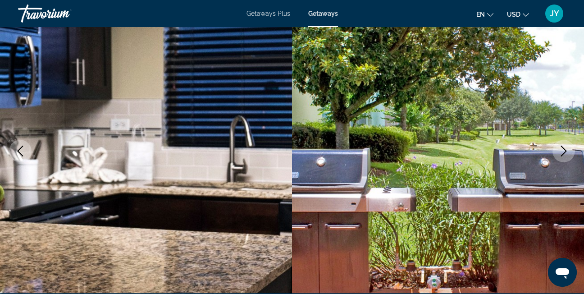
click at [556, 155] on button "Next image" at bounding box center [563, 151] width 23 height 23
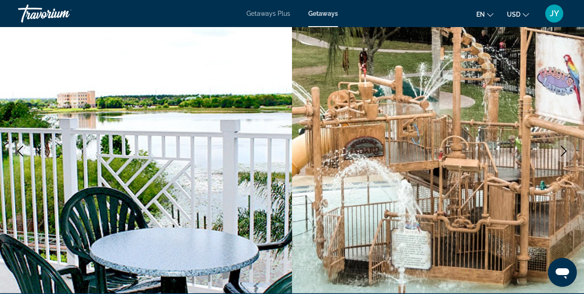
click at [556, 155] on button "Next image" at bounding box center [563, 151] width 23 height 23
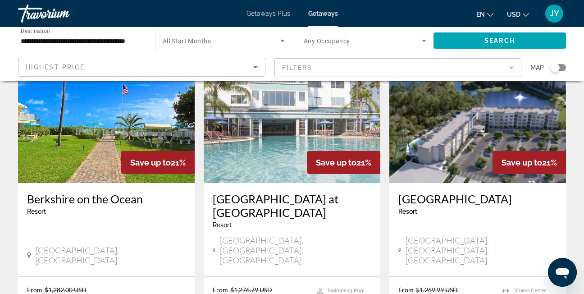
scroll to position [1217, 0]
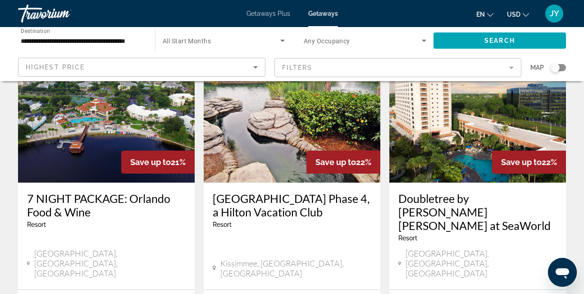
scroll to position [90, 0]
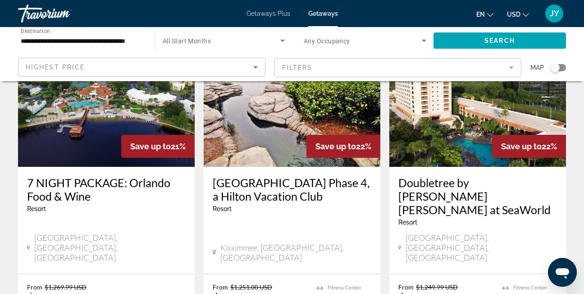
click at [126, 114] on img "Main content" at bounding box center [106, 95] width 177 height 144
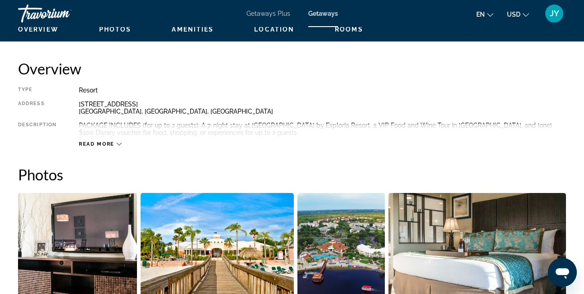
scroll to position [451, 0]
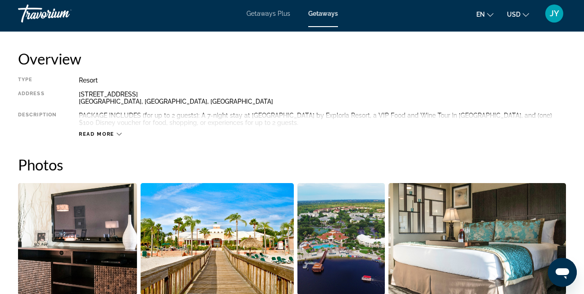
click at [116, 134] on div "Read more" at bounding box center [100, 134] width 43 height 6
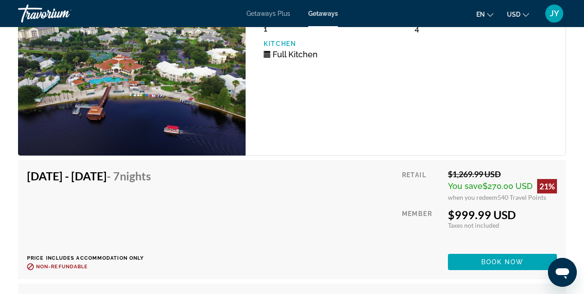
scroll to position [1622, 0]
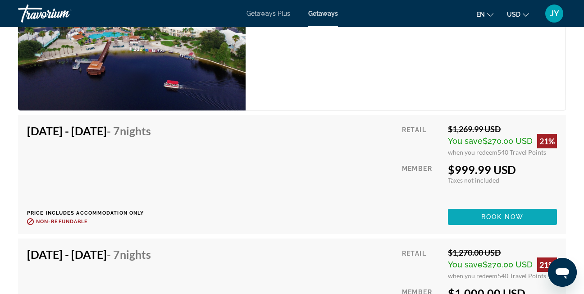
click at [487, 217] on span "Book now" at bounding box center [502, 216] width 43 height 7
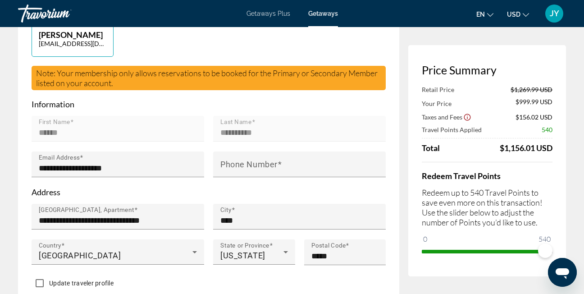
scroll to position [315, 0]
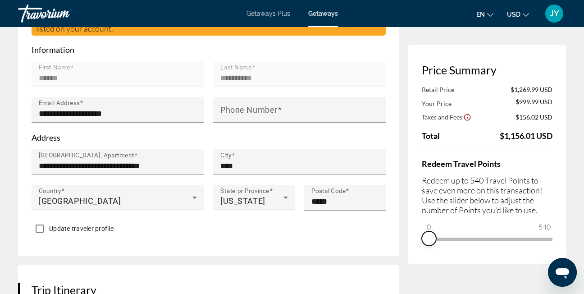
drag, startPoint x: 548, startPoint y: 252, endPoint x: 414, endPoint y: 257, distance: 133.5
click at [415, 257] on div "Price Summary Retail Price $1,269.99 USD Your Price $999.99 USD Taxes and Fees …" at bounding box center [487, 154] width 158 height 219
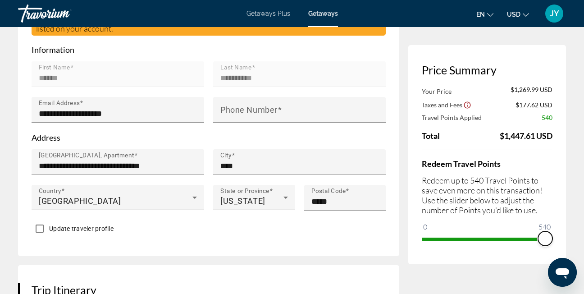
drag, startPoint x: 428, startPoint y: 229, endPoint x: 563, endPoint y: 228, distance: 134.8
click at [563, 228] on div "Price Summary Your Price $1,269.99 USD Taxes and Fees $177.62 USD Travel Points…" at bounding box center [487, 154] width 158 height 219
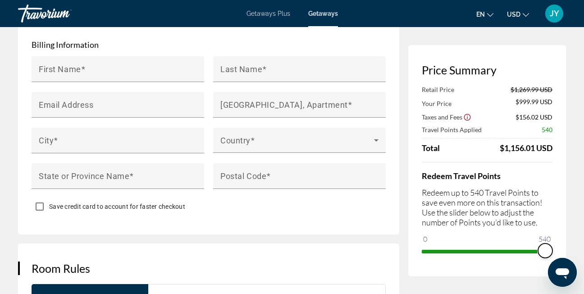
scroll to position [946, 0]
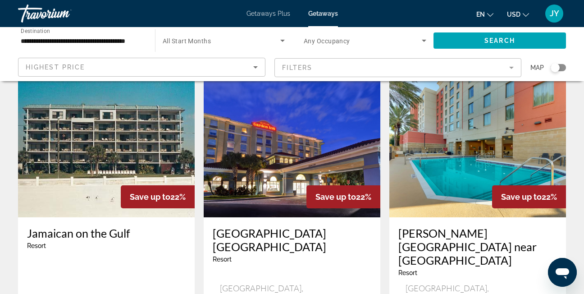
scroll to position [406, 0]
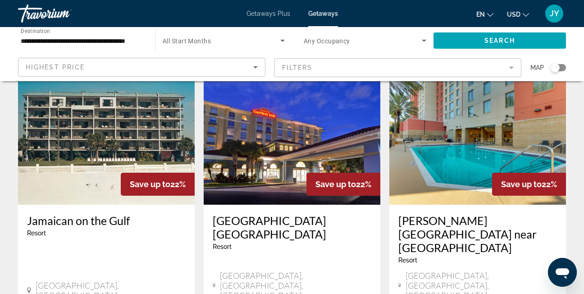
click at [308, 65] on mat-form-field "Filters" at bounding box center [397, 67] width 247 height 19
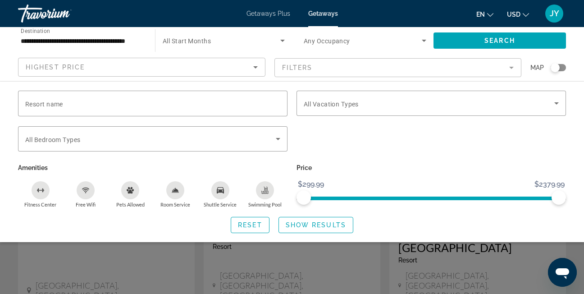
click at [383, 252] on div "Search widget" at bounding box center [292, 214] width 584 height 159
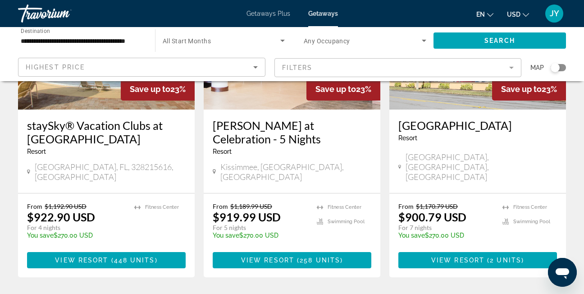
scroll to position [1217, 0]
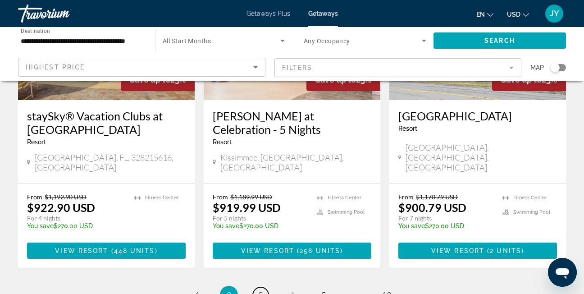
click at [265, 287] on link "page 3" at bounding box center [261, 295] width 16 height 16
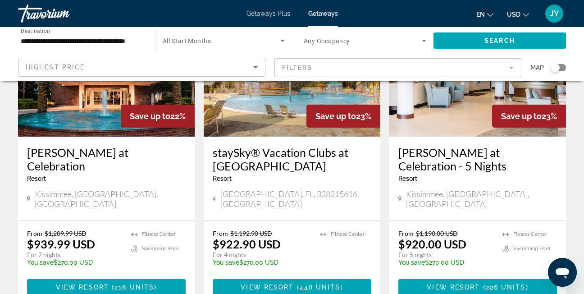
scroll to position [135, 0]
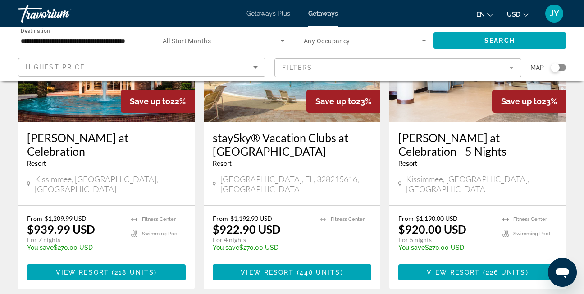
click at [429, 62] on mat-form-field "Filters" at bounding box center [397, 67] width 247 height 19
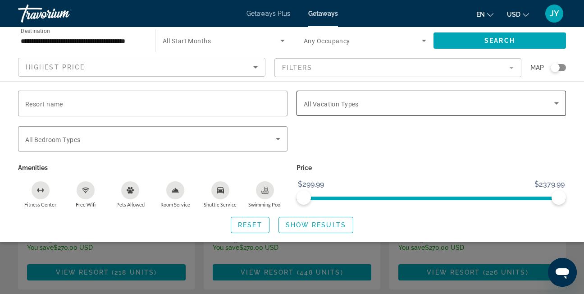
click at [391, 108] on span "Search widget" at bounding box center [429, 103] width 251 height 11
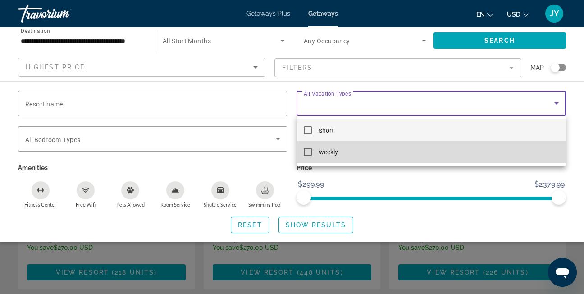
click at [307, 154] on mat-pseudo-checkbox at bounding box center [308, 152] width 8 height 8
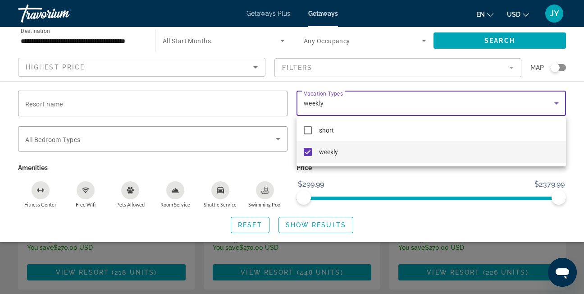
click at [275, 142] on div at bounding box center [292, 147] width 584 height 294
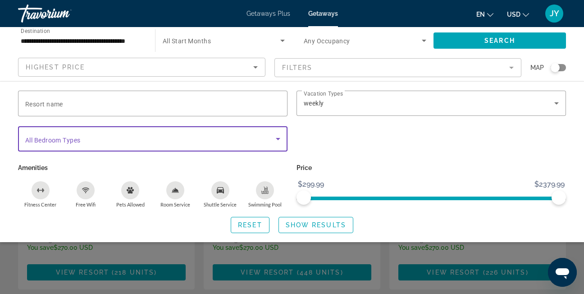
click at [275, 142] on icon "Search widget" at bounding box center [278, 138] width 11 height 11
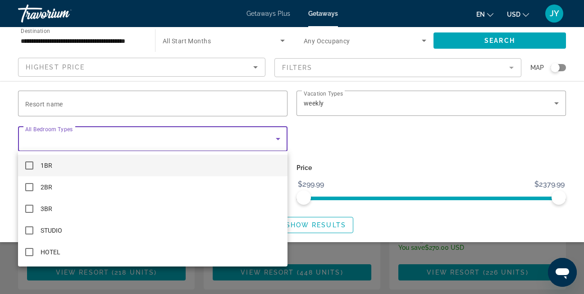
click at [275, 142] on div at bounding box center [292, 147] width 584 height 294
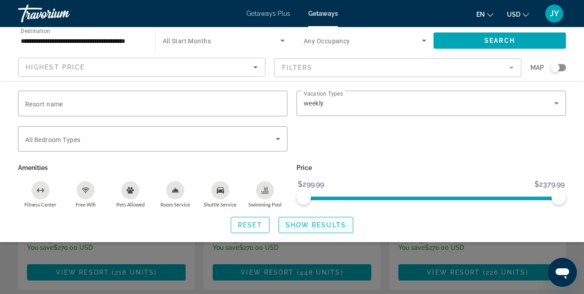
click at [311, 221] on span "Show Results" at bounding box center [316, 224] width 60 height 7
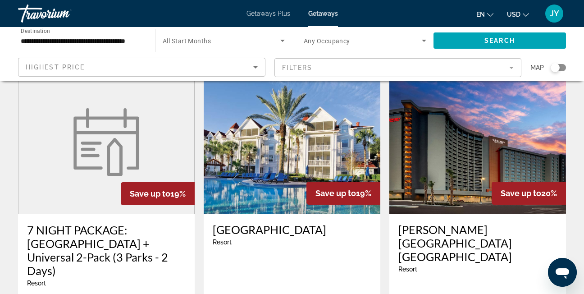
scroll to position [766, 0]
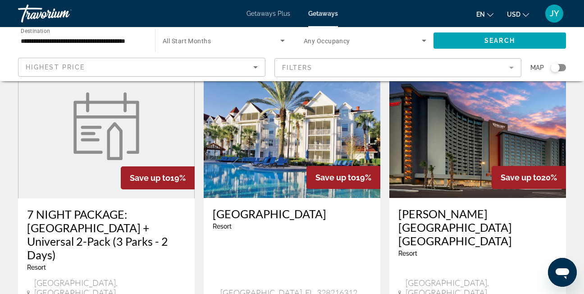
click at [422, 119] on img "Main content" at bounding box center [477, 126] width 177 height 144
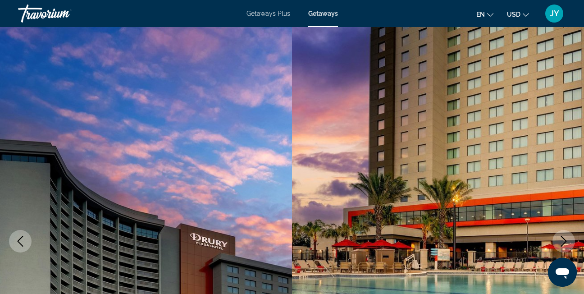
scroll to position [45, 0]
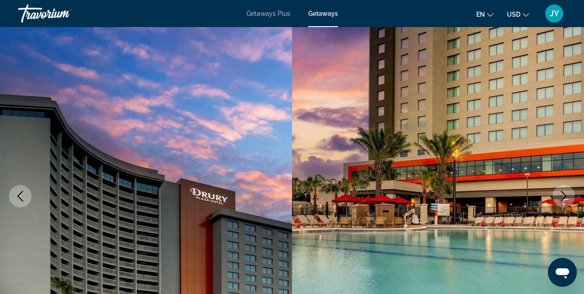
click at [562, 189] on button "Next image" at bounding box center [563, 196] width 23 height 23
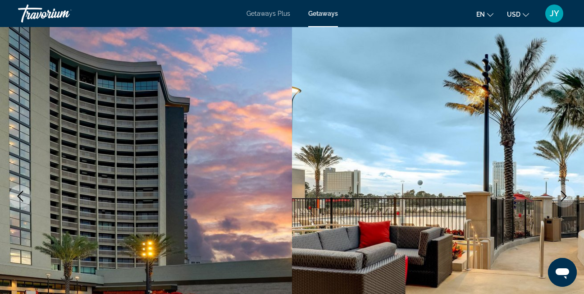
click at [562, 192] on icon "Next image" at bounding box center [564, 196] width 6 height 11
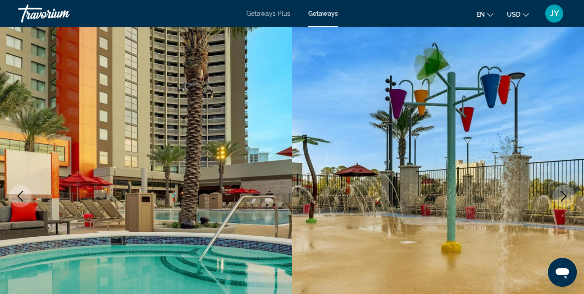
click at [562, 192] on icon "Next image" at bounding box center [564, 196] width 6 height 11
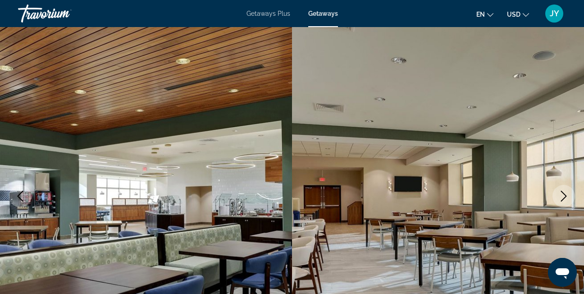
click at [562, 192] on icon "Next image" at bounding box center [563, 196] width 11 height 11
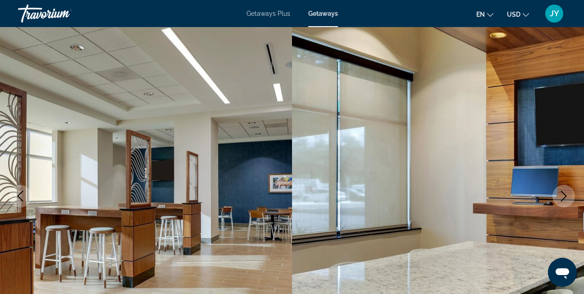
click at [562, 192] on icon "Next image" at bounding box center [563, 196] width 11 height 11
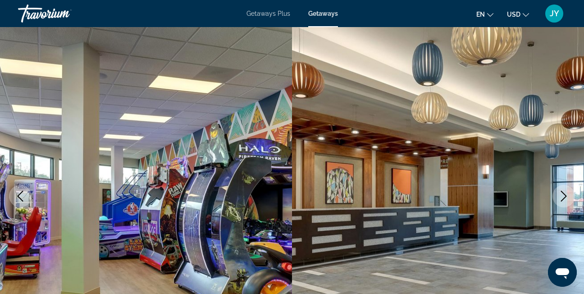
click at [561, 192] on icon "Next image" at bounding box center [563, 196] width 11 height 11
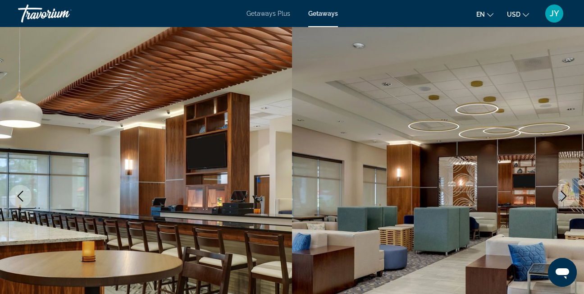
click at [561, 192] on icon "Next image" at bounding box center [563, 196] width 11 height 11
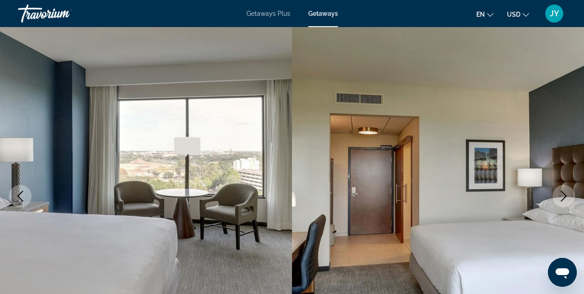
click at [560, 193] on icon "Next image" at bounding box center [563, 196] width 11 height 11
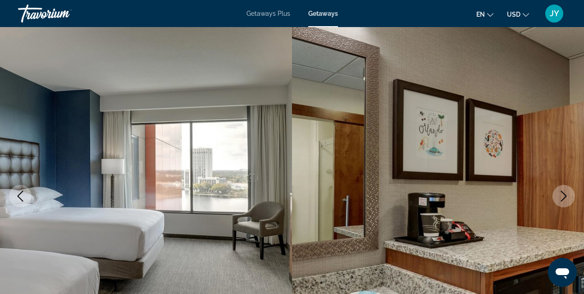
click at [560, 193] on icon "Next image" at bounding box center [563, 196] width 11 height 11
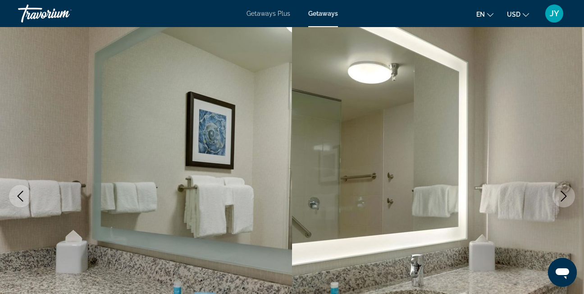
click at [559, 194] on icon "Next image" at bounding box center [563, 196] width 11 height 11
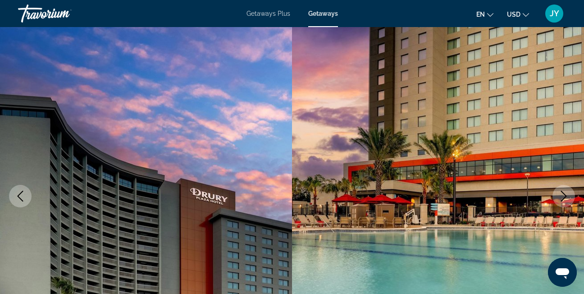
click at [559, 194] on icon "Next image" at bounding box center [563, 196] width 11 height 11
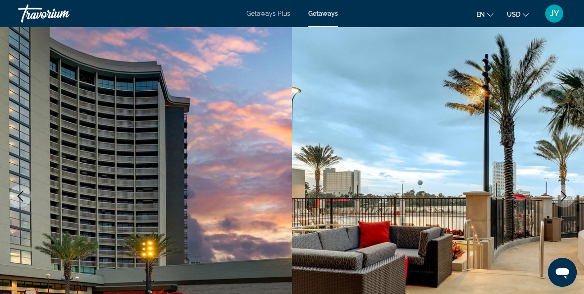
click at [559, 194] on icon "Next image" at bounding box center [563, 196] width 11 height 11
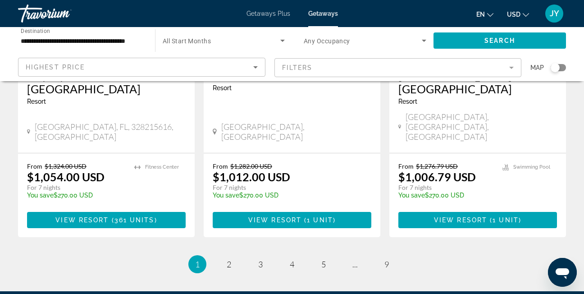
scroll to position [1287, 0]
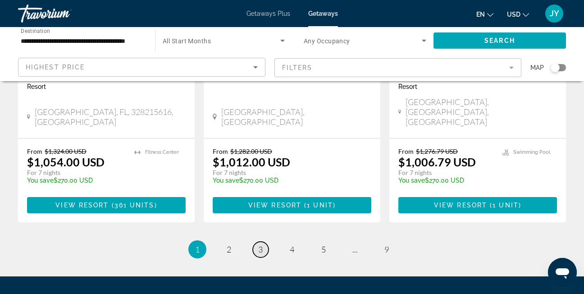
click at [262, 244] on span "3" at bounding box center [260, 249] width 5 height 10
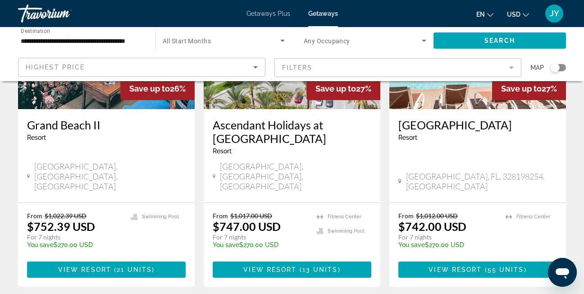
scroll to position [1217, 0]
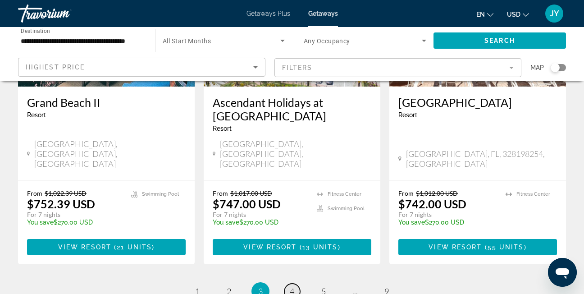
click at [291, 286] on span "4" at bounding box center [292, 291] width 5 height 10
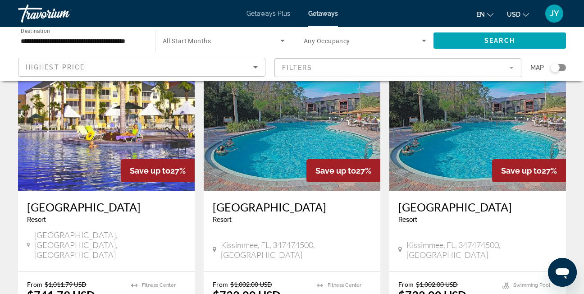
scroll to position [45, 0]
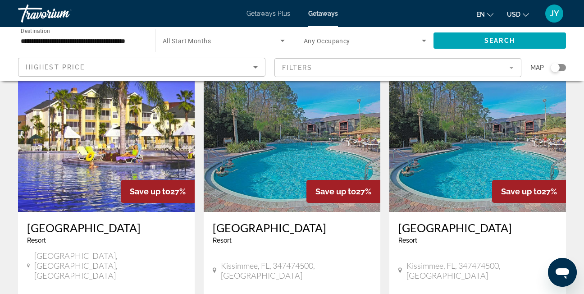
click at [149, 139] on img "Main content" at bounding box center [106, 140] width 177 height 144
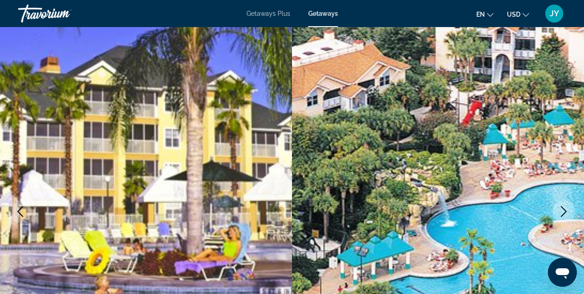
scroll to position [45, 0]
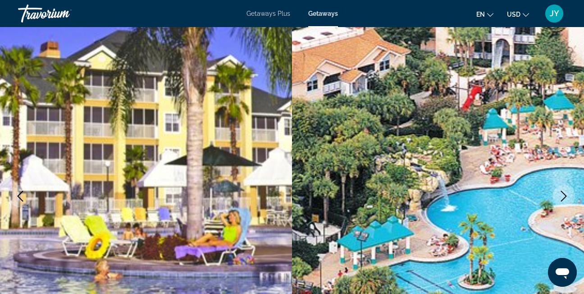
click at [566, 191] on icon "Next image" at bounding box center [563, 196] width 11 height 11
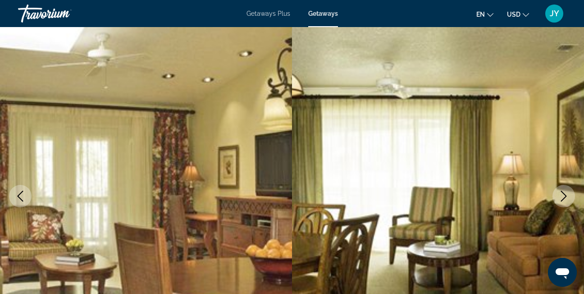
click at [560, 195] on icon "Next image" at bounding box center [563, 196] width 11 height 11
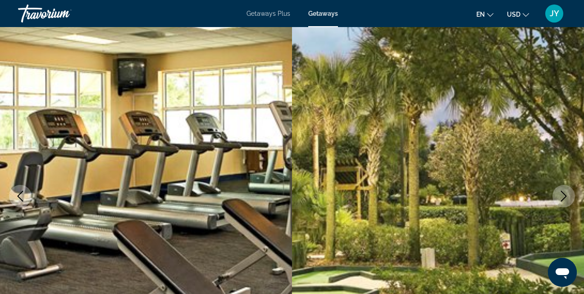
click at [560, 195] on icon "Next image" at bounding box center [563, 196] width 11 height 11
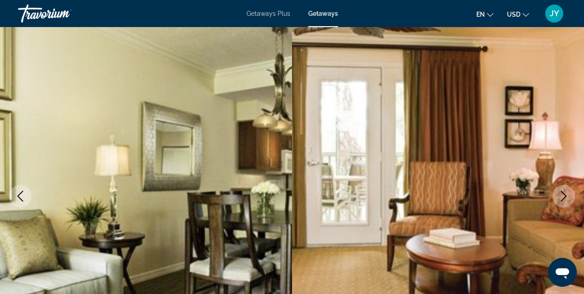
click at [559, 196] on icon "Next image" at bounding box center [563, 196] width 11 height 11
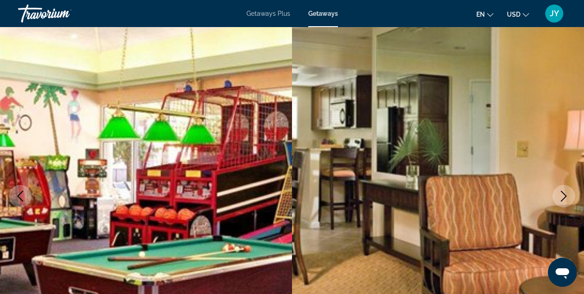
click at [559, 196] on icon "Next image" at bounding box center [563, 196] width 11 height 11
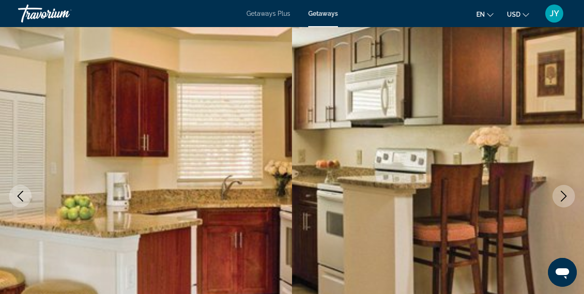
click at [559, 196] on icon "Next image" at bounding box center [563, 196] width 11 height 11
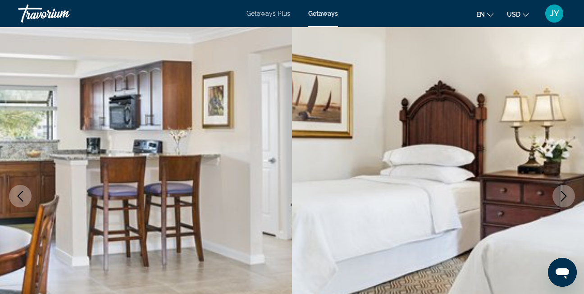
click at [558, 196] on icon "Next image" at bounding box center [563, 196] width 11 height 11
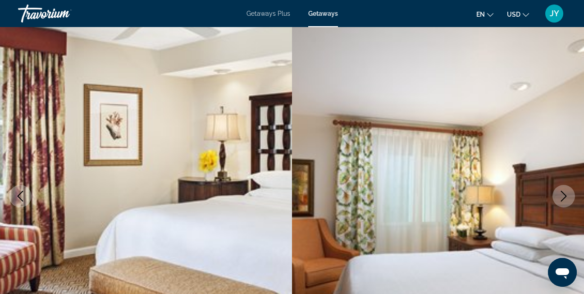
click at [557, 197] on button "Next image" at bounding box center [563, 196] width 23 height 23
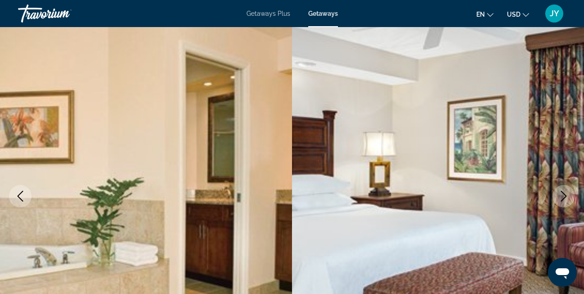
click at [556, 198] on button "Next image" at bounding box center [563, 196] width 23 height 23
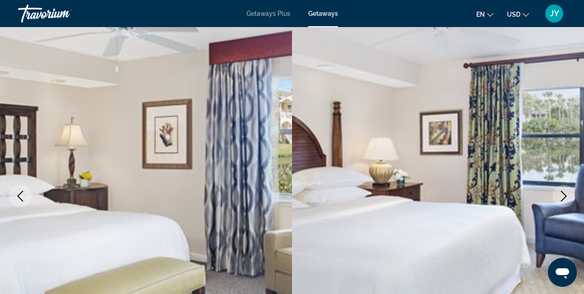
click at [553, 199] on button "Next image" at bounding box center [563, 196] width 23 height 23
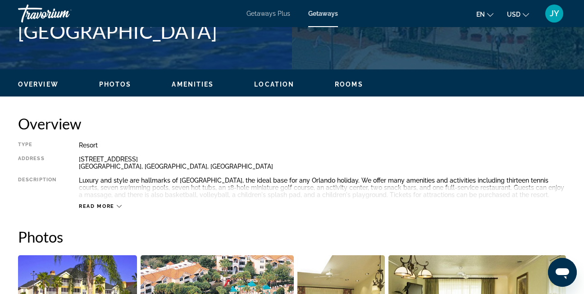
scroll to position [406, 0]
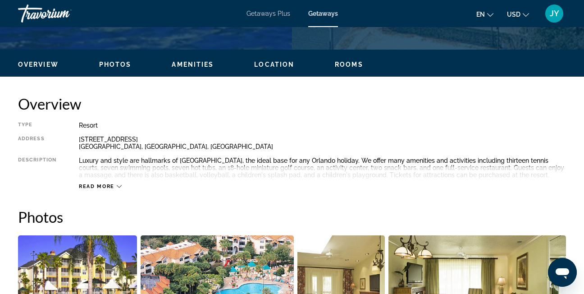
click at [113, 189] on button "Read more" at bounding box center [100, 186] width 43 height 7
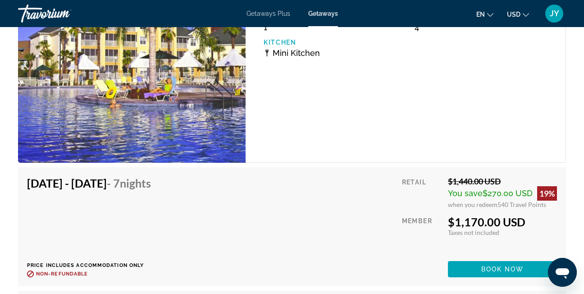
scroll to position [2073, 0]
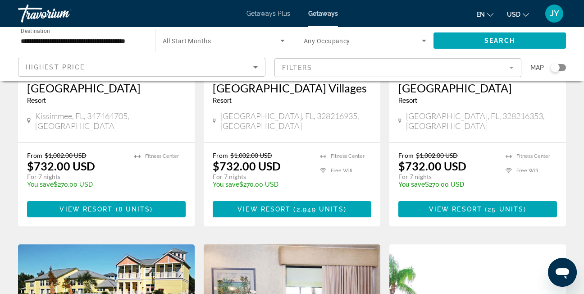
scroll to position [496, 0]
